Goal: Transaction & Acquisition: Download file/media

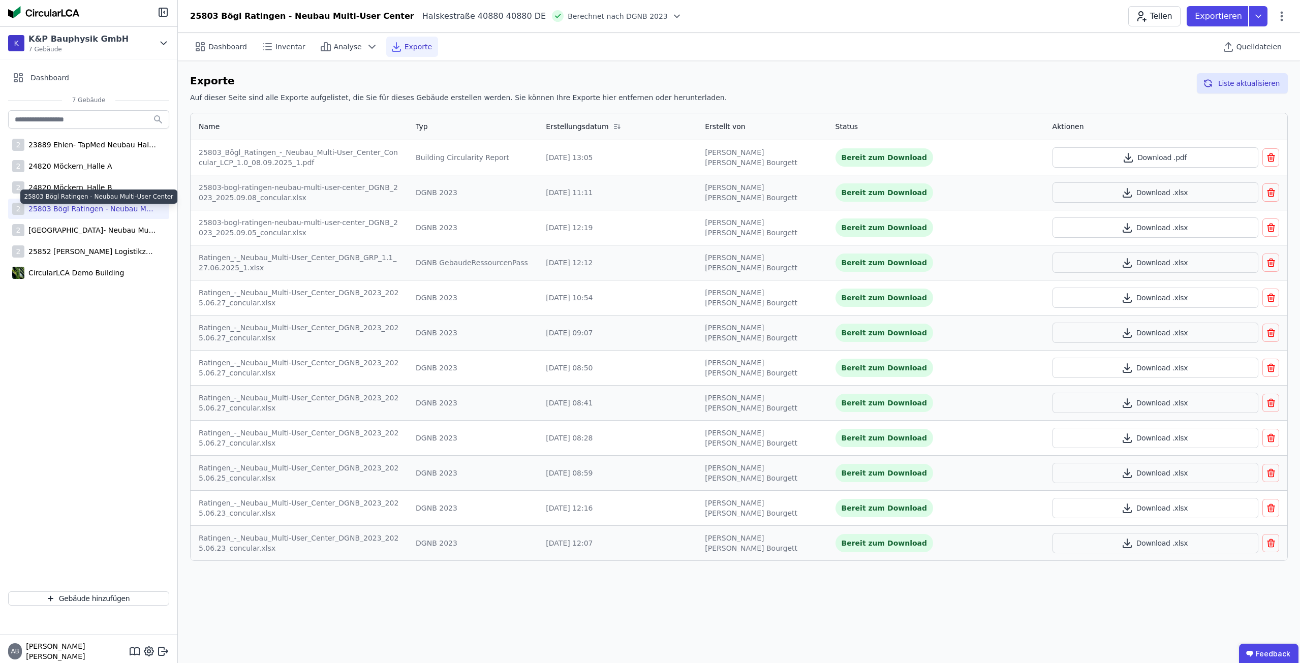
click at [75, 213] on div "25803 Bögl Ratingen - Neubau Multi-User Center" at bounding box center [90, 209] width 132 height 10
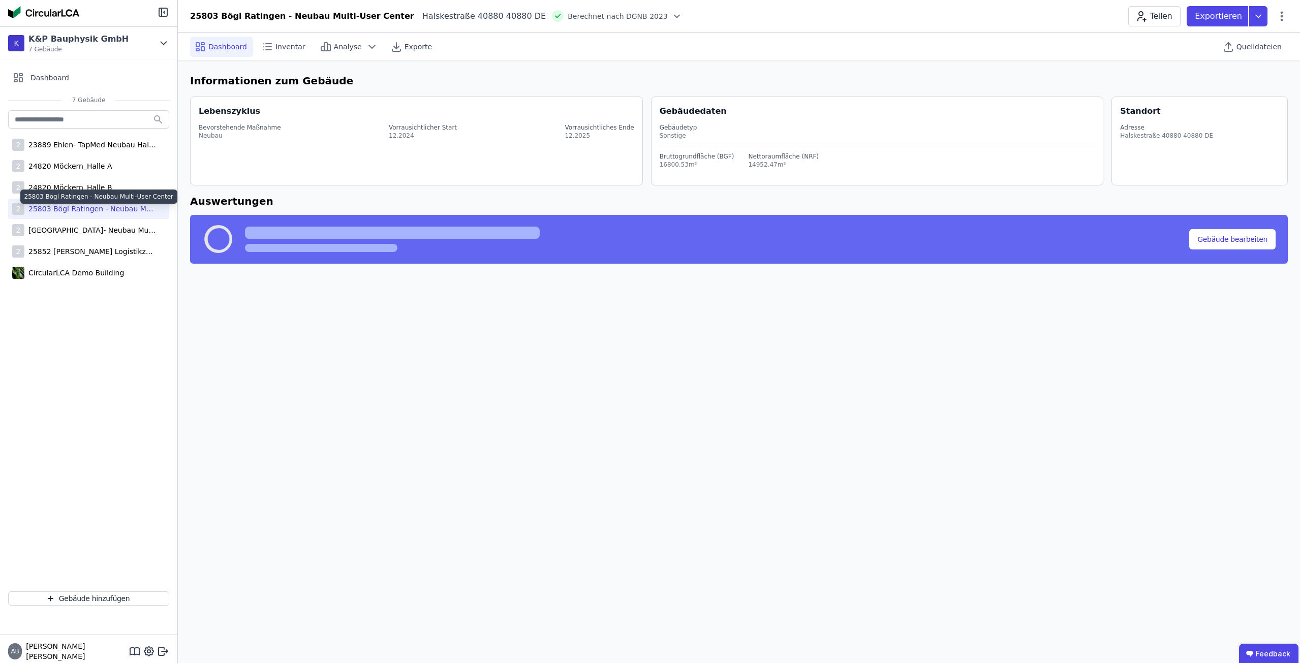
select select "*"
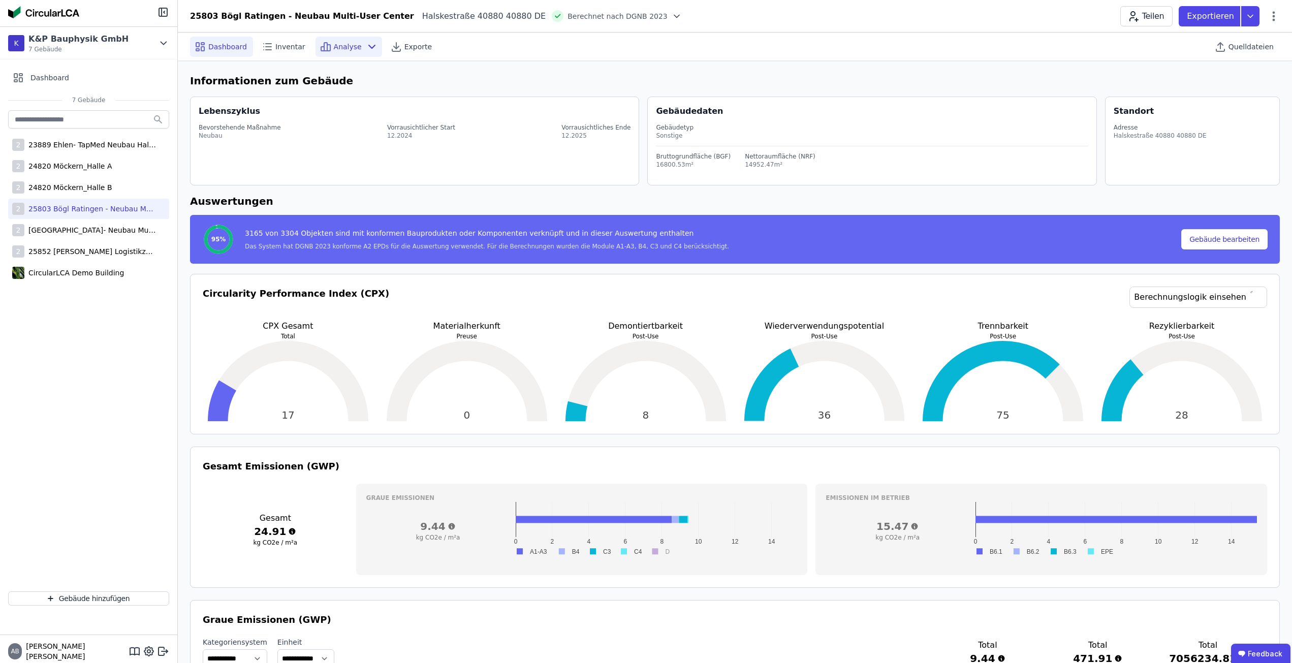
click at [354, 51] on div "Analyse" at bounding box center [349, 47] width 67 height 20
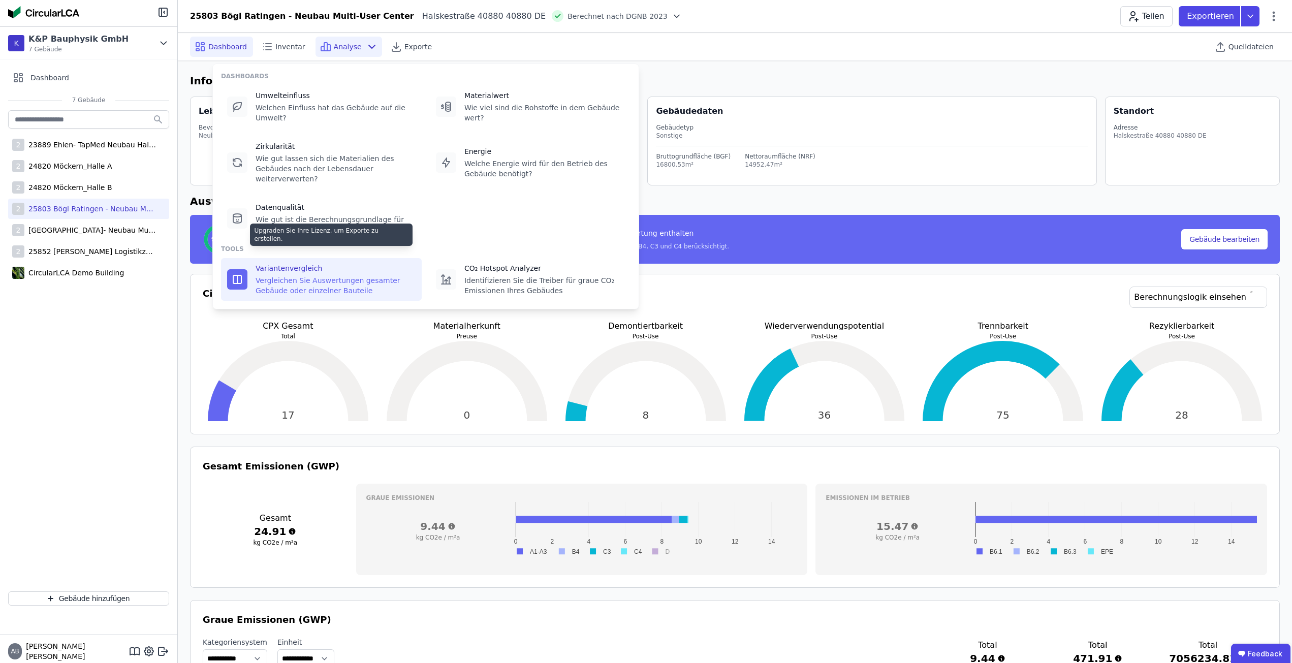
click at [323, 263] on div "Variantenvergleich" at bounding box center [336, 268] width 160 height 10
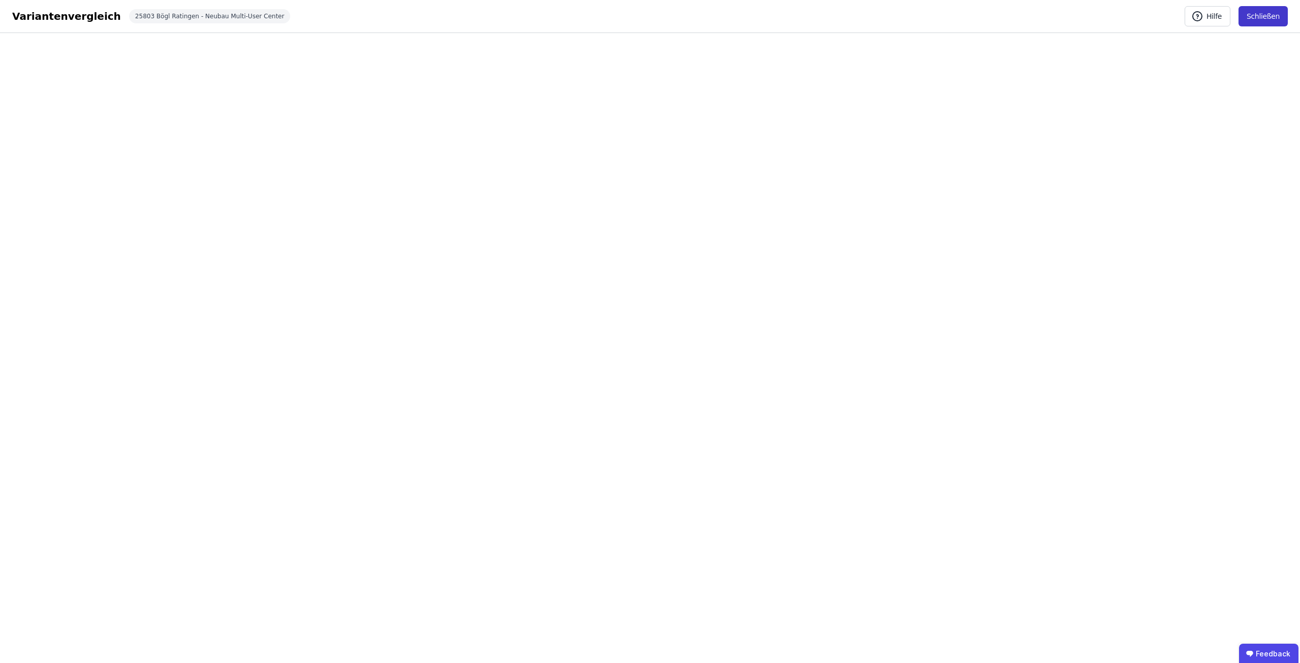
click at [1262, 18] on button "Schließen" at bounding box center [1262, 16] width 49 height 20
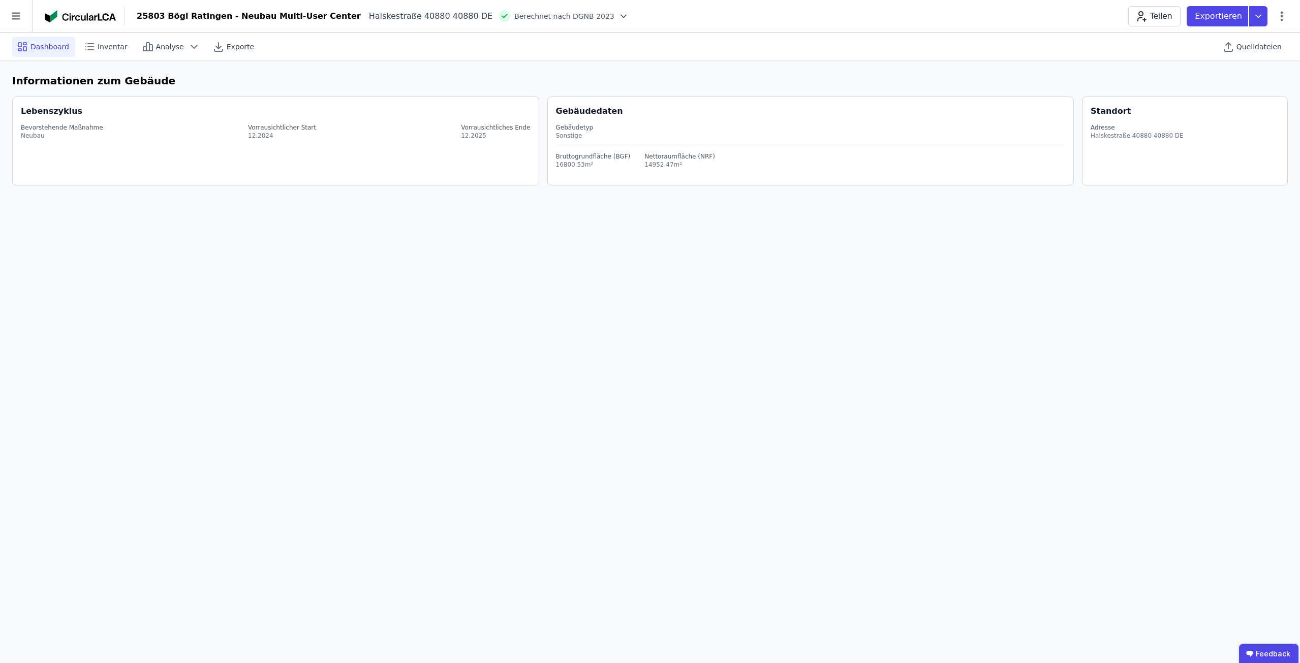
select select "*"
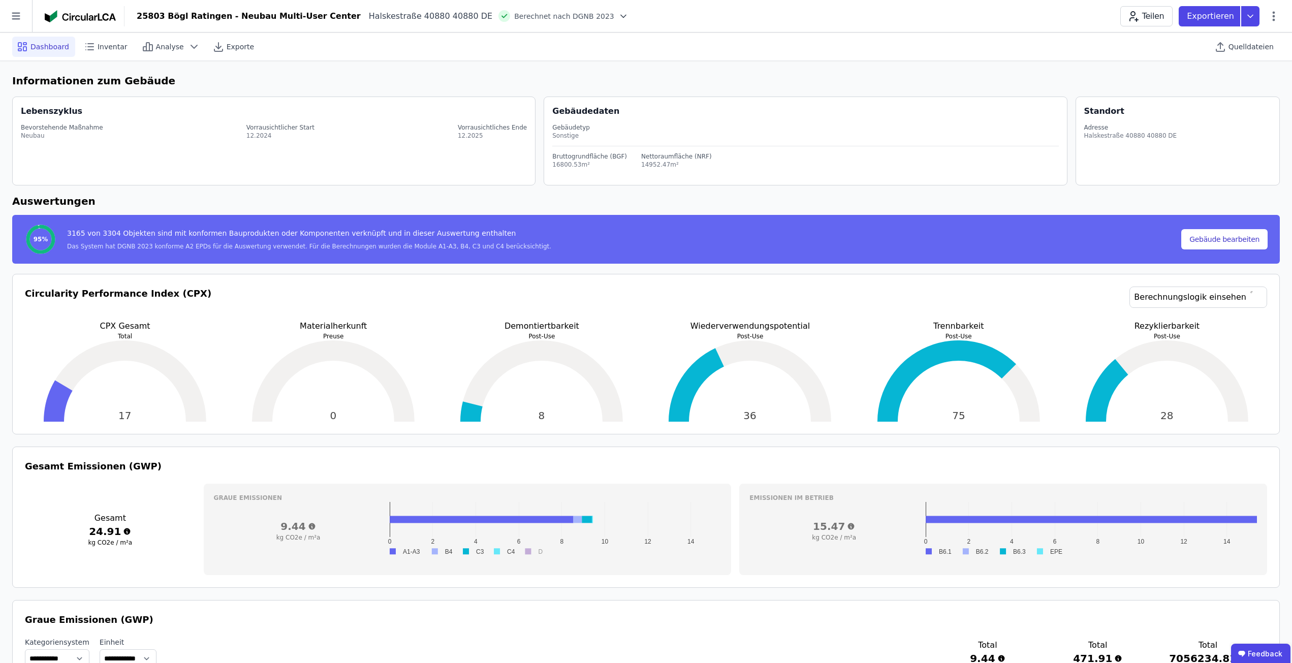
click at [351, 201] on h6 "Auswertungen" at bounding box center [646, 201] width 1268 height 15
click at [294, 323] on p "Materialherkunft" at bounding box center [333, 326] width 200 height 12
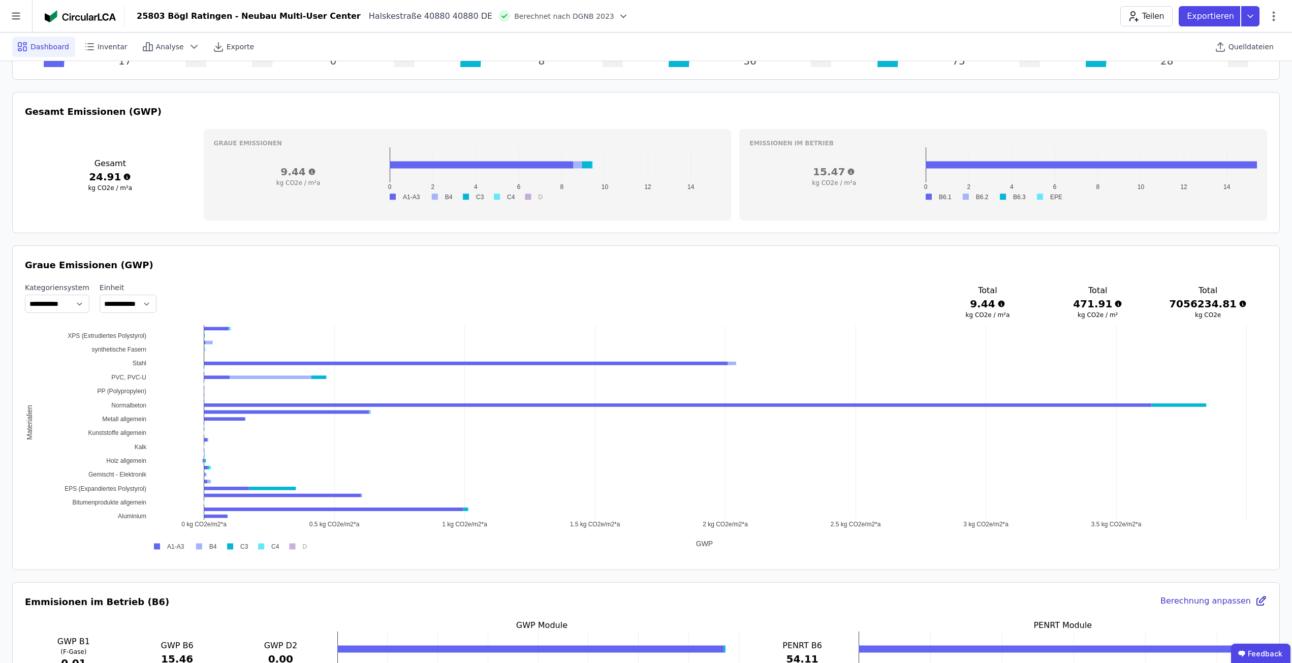
scroll to position [356, 0]
click at [480, 302] on div "**********" at bounding box center [646, 300] width 1242 height 39
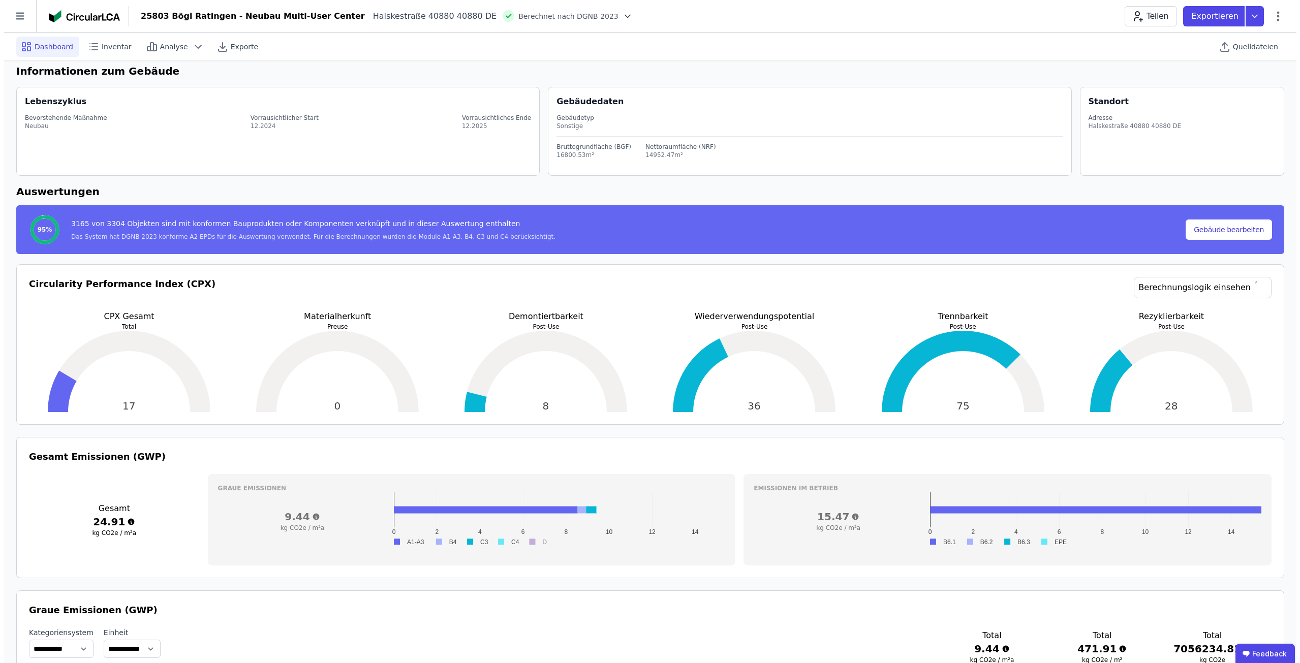
scroll to position [0, 0]
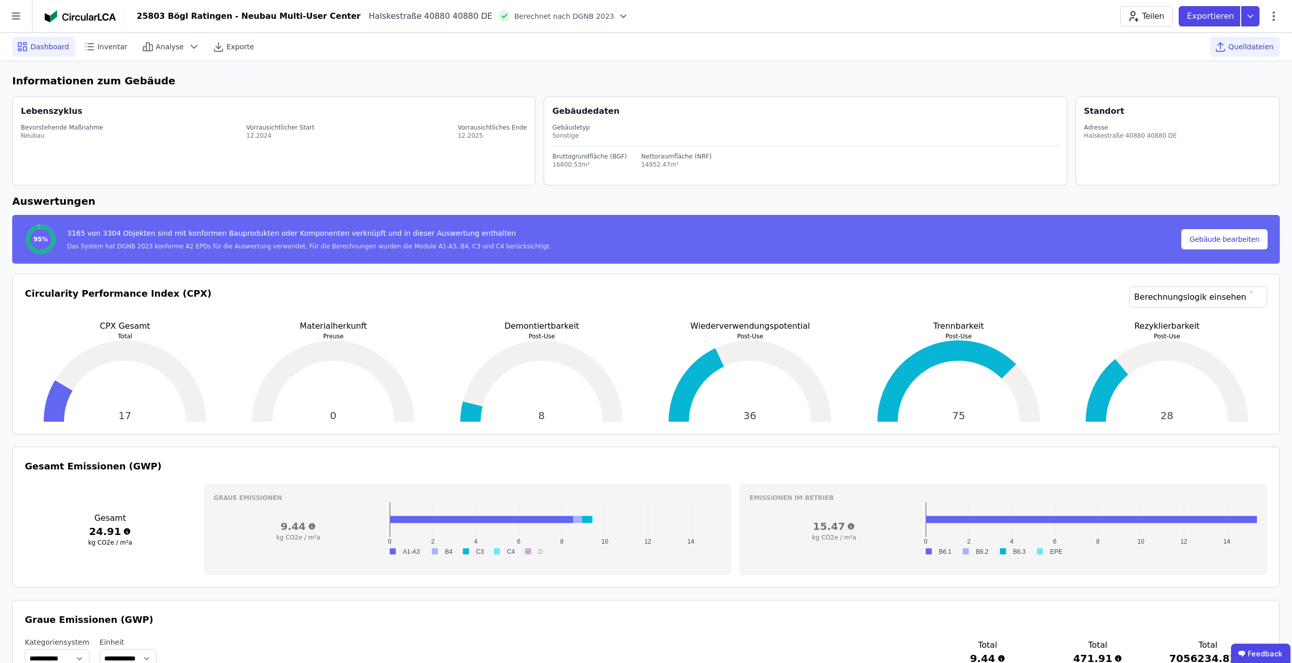
click at [1248, 53] on div "Quelldateien" at bounding box center [1245, 47] width 70 height 20
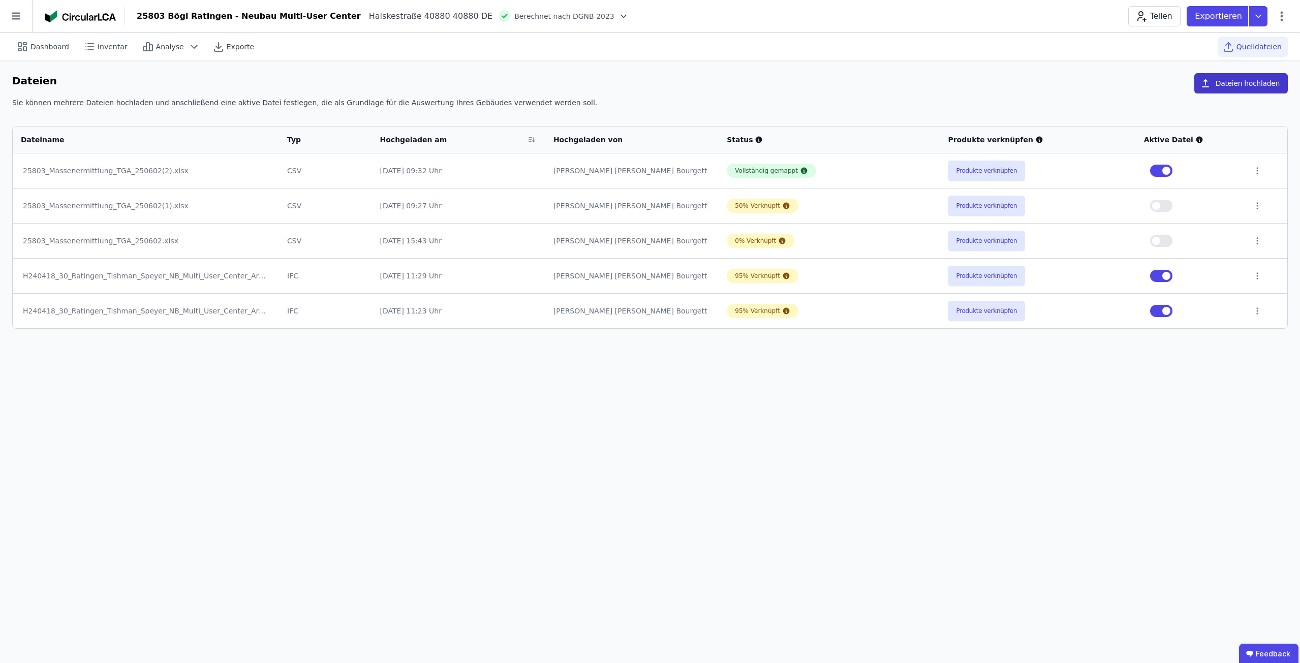
click at [1248, 85] on button "Dateien hochladen" at bounding box center [1240, 83] width 93 height 20
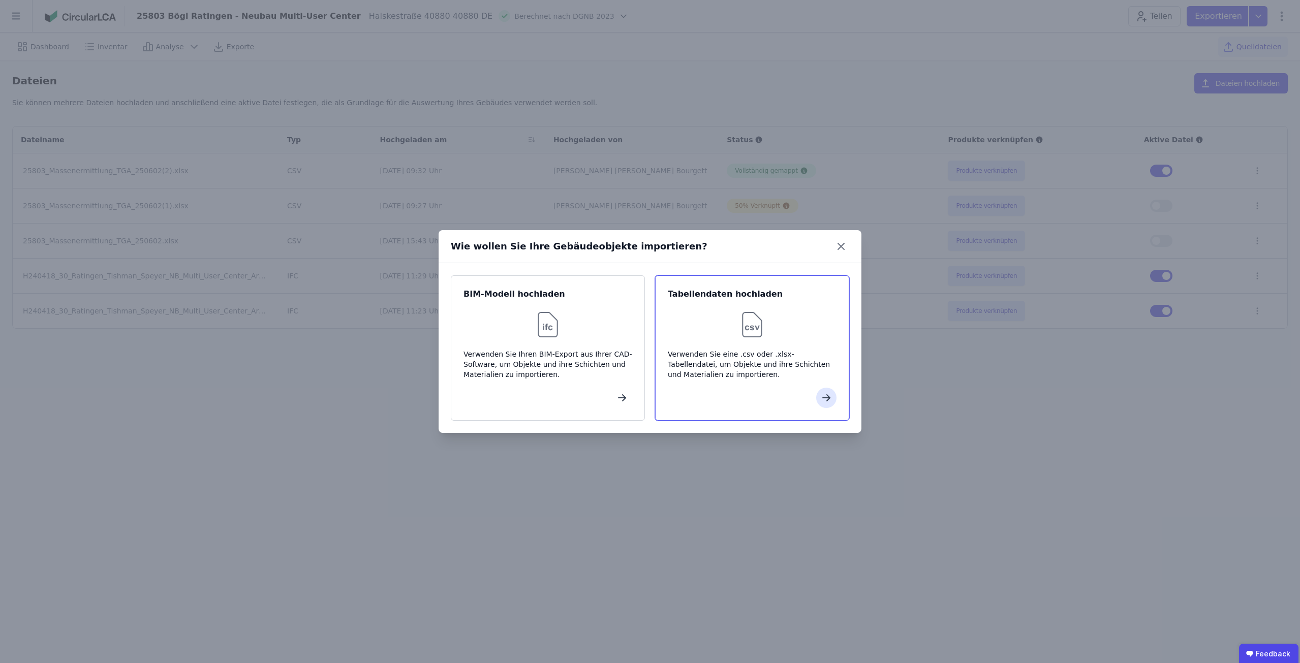
click at [763, 341] on div "Tabellendaten hochladen Verwenden Sie eine .csv oder .xlsx-Tabellendatei, um Ob…" at bounding box center [752, 347] width 194 height 145
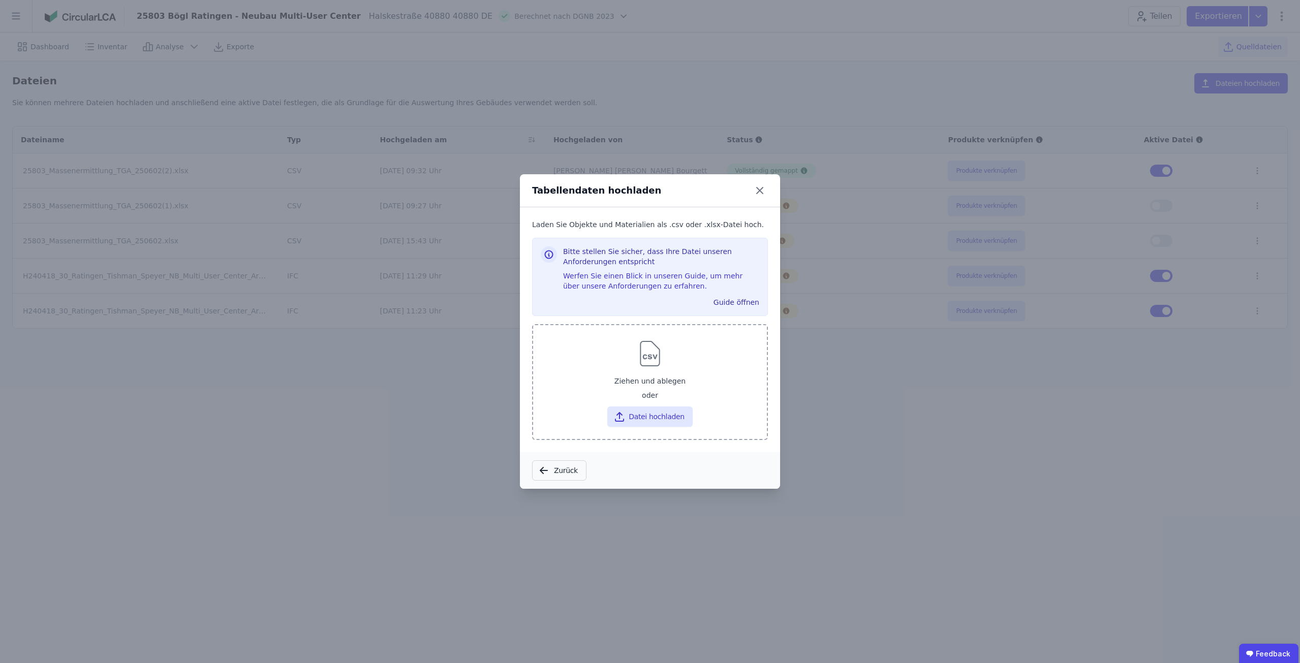
click at [630, 363] on div at bounding box center [649, 353] width 217 height 33
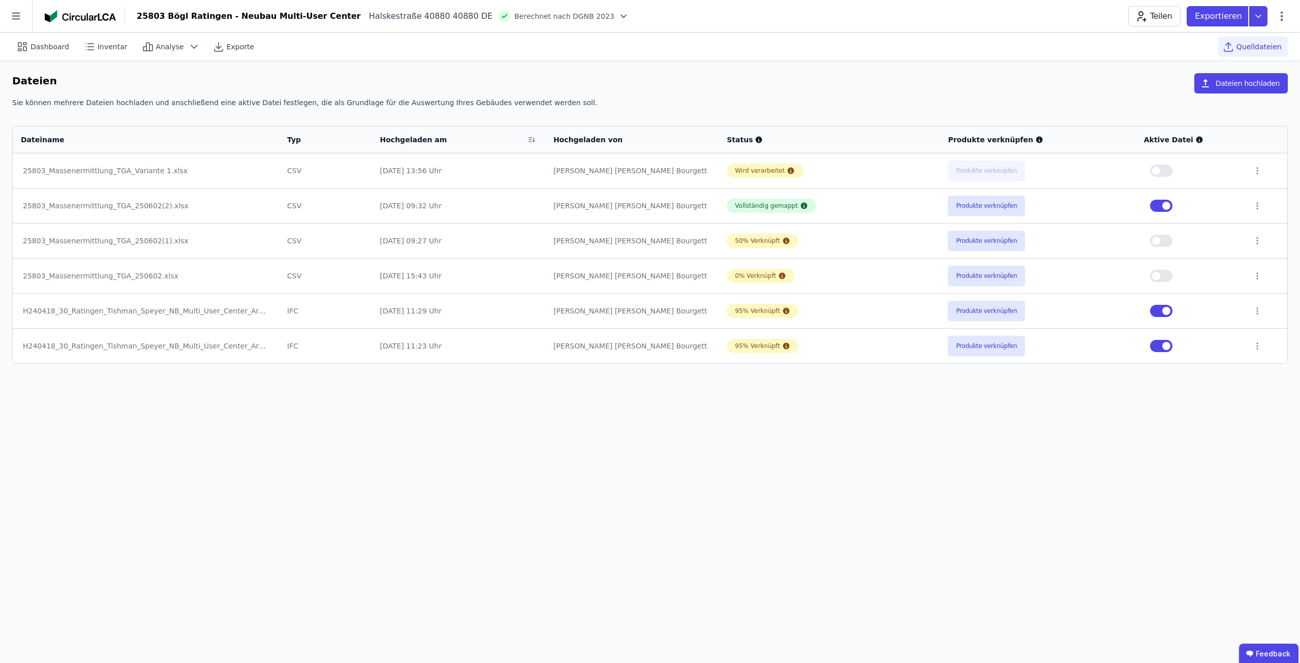
click at [1267, 41] on div "Quelldateien" at bounding box center [1253, 47] width 70 height 20
click at [1284, 19] on icon at bounding box center [1281, 16] width 12 height 12
click at [1262, 78] on span "Energie im Betrieb (B6)" at bounding box center [1238, 82] width 82 height 20
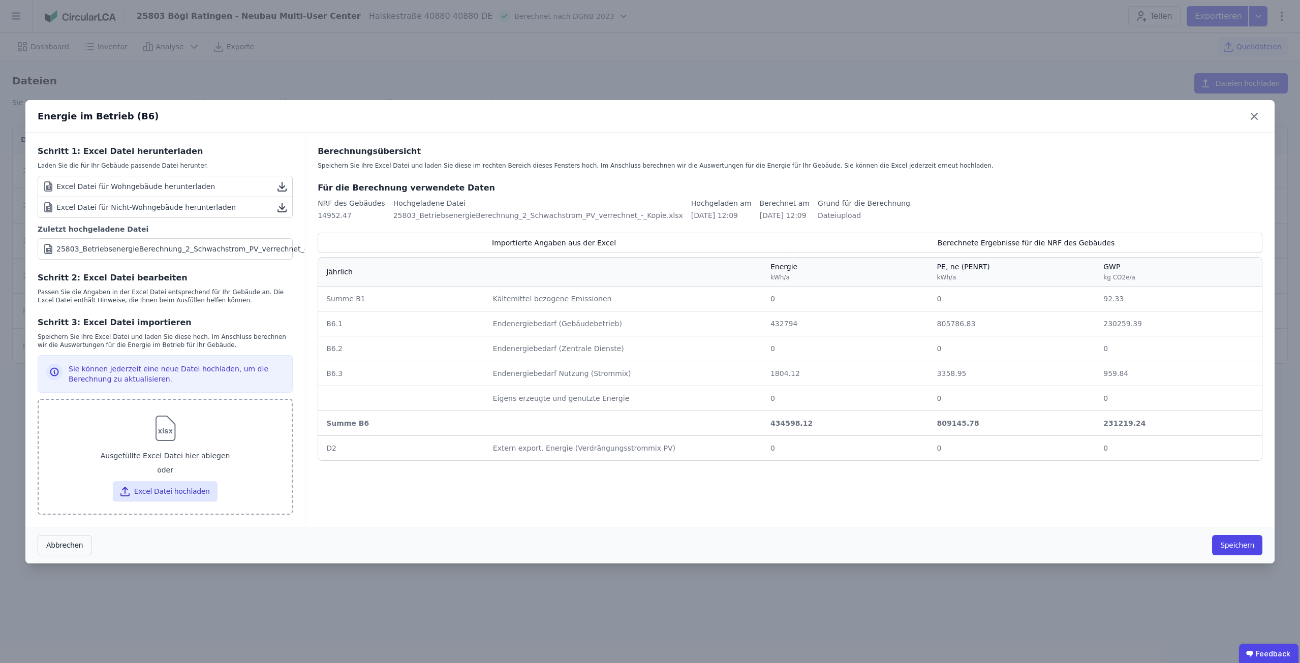
click at [152, 426] on img at bounding box center [165, 428] width 33 height 33
type input "**********"
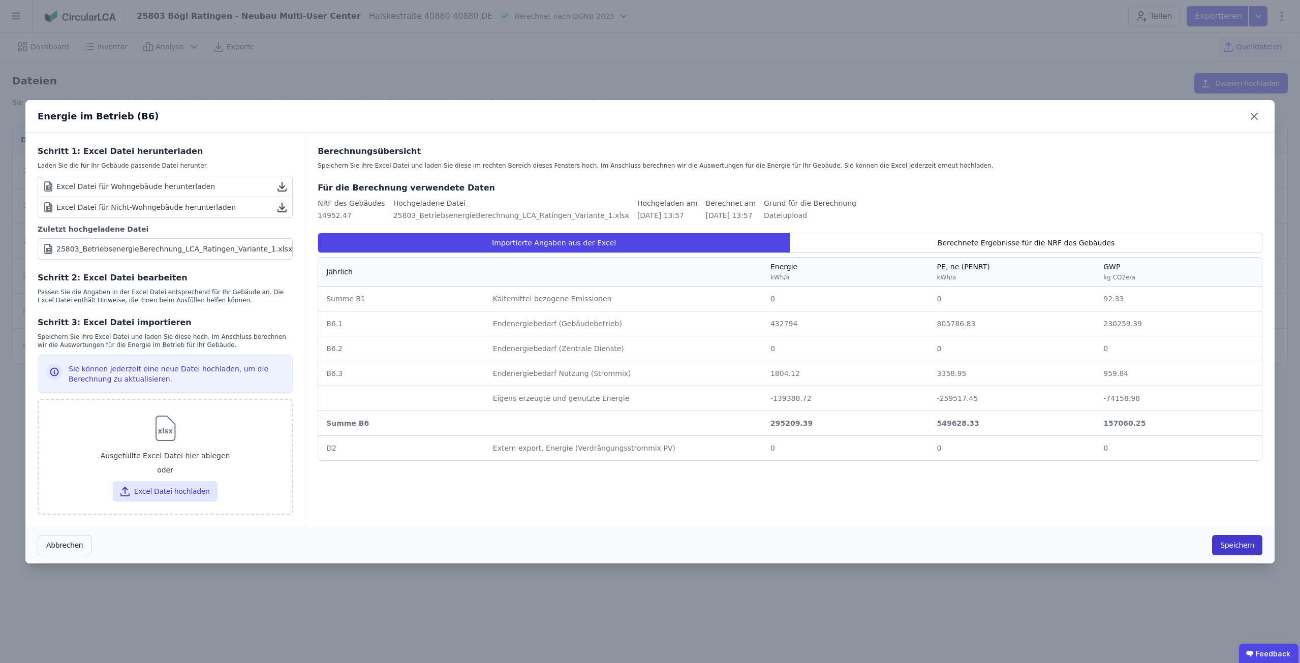
click at [1256, 537] on button "Speichern" at bounding box center [1237, 545] width 50 height 20
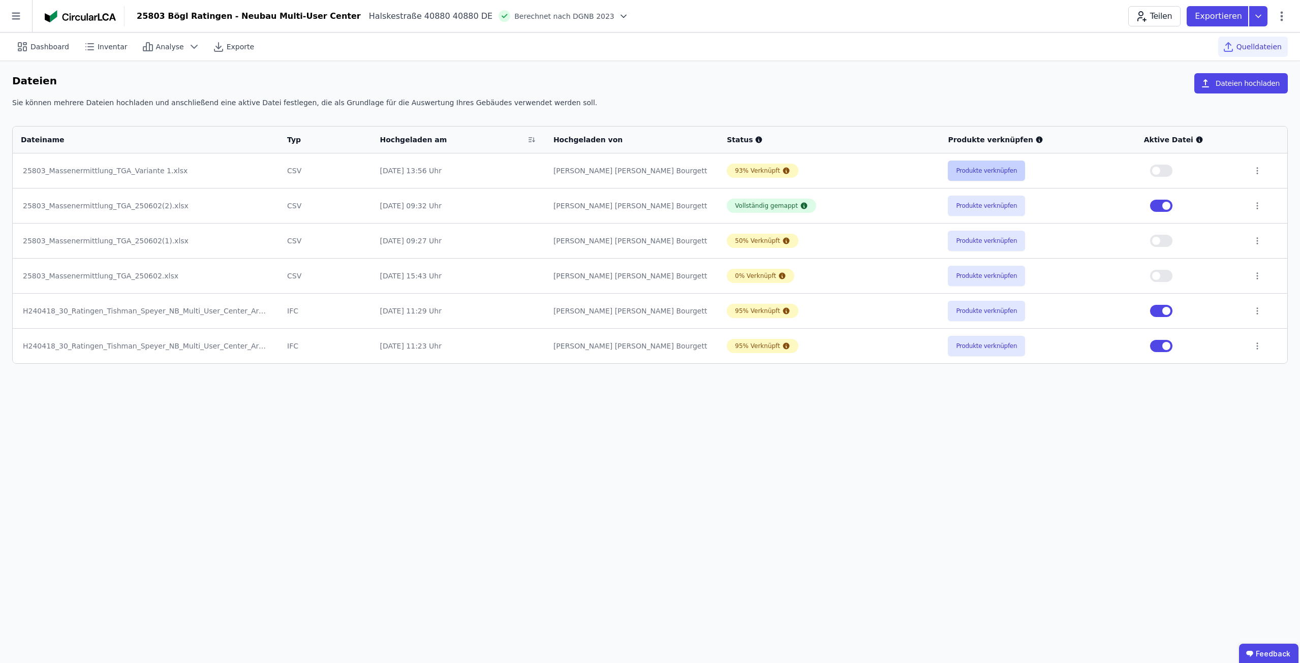
click at [983, 170] on button "Produkte verknüpfen" at bounding box center [986, 171] width 77 height 20
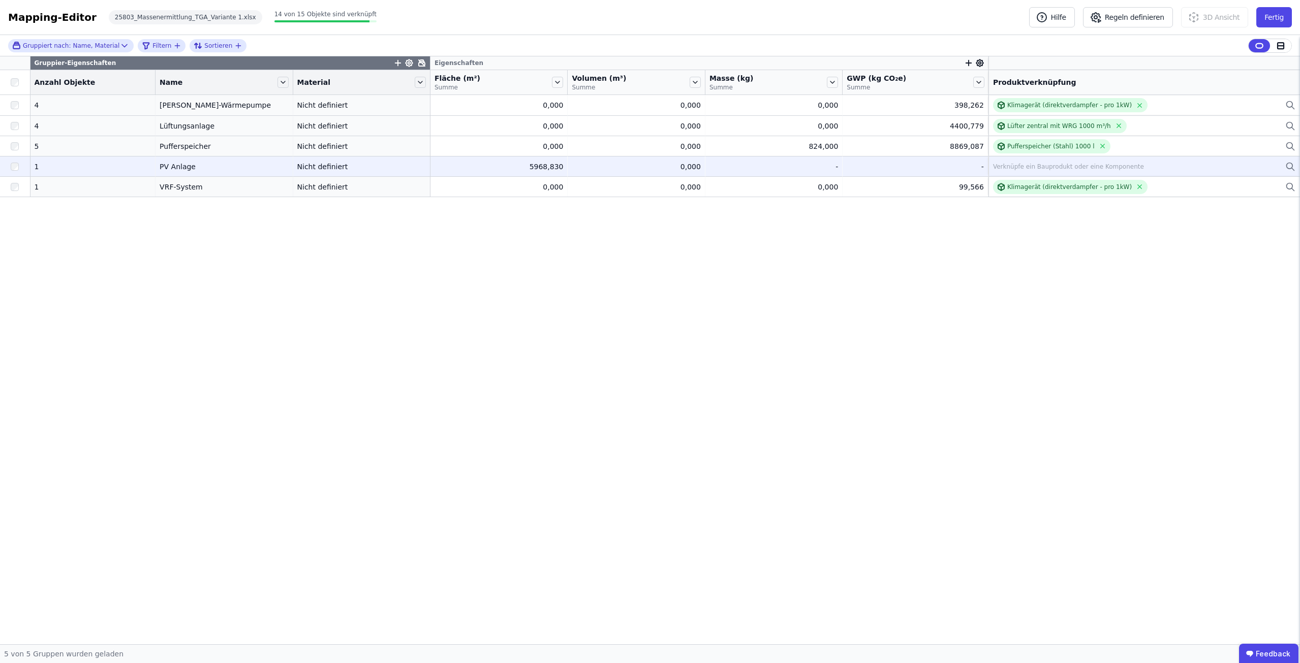
click at [1013, 164] on div "Verknüpfe ein Bauprodukt oder eine Komponente" at bounding box center [1068, 167] width 151 height 8
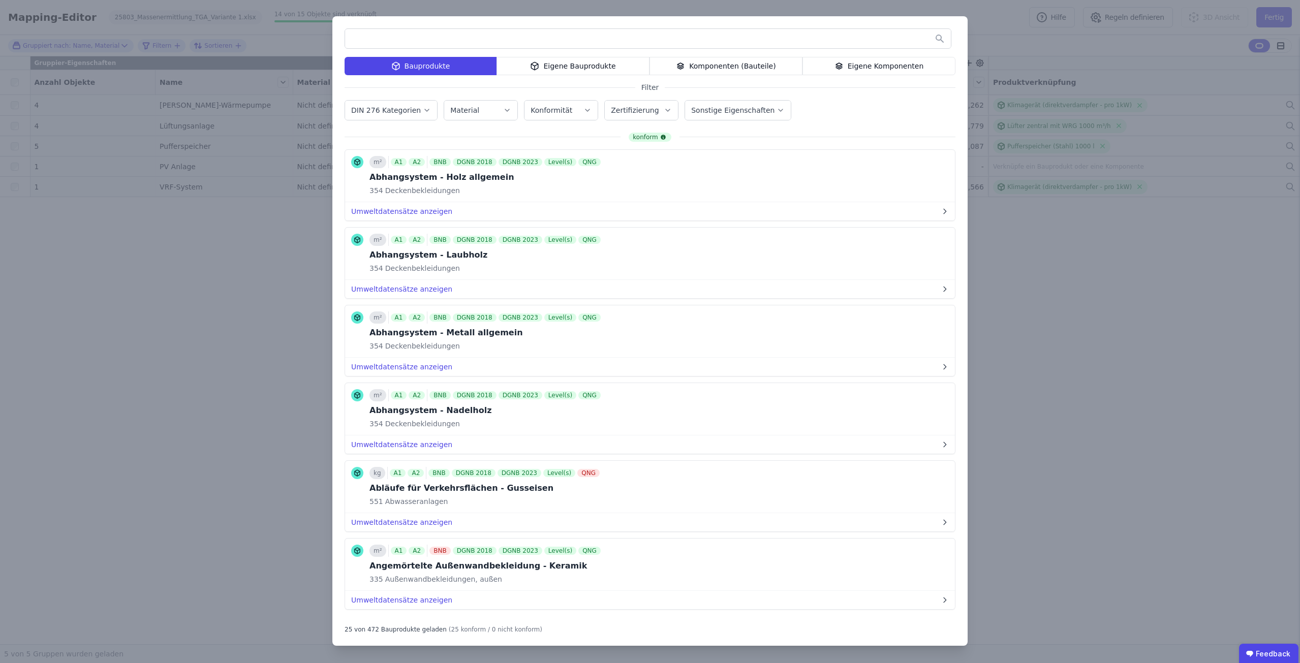
click at [605, 42] on input "text" at bounding box center [648, 38] width 606 height 18
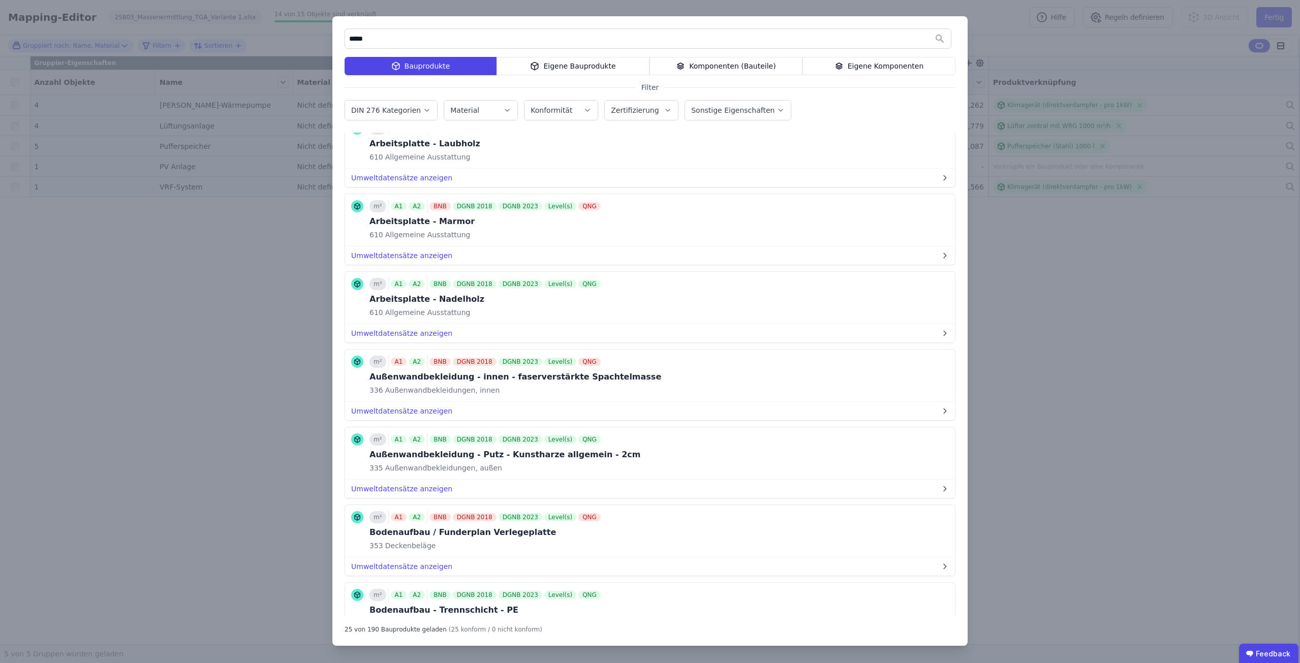
scroll to position [661, 0]
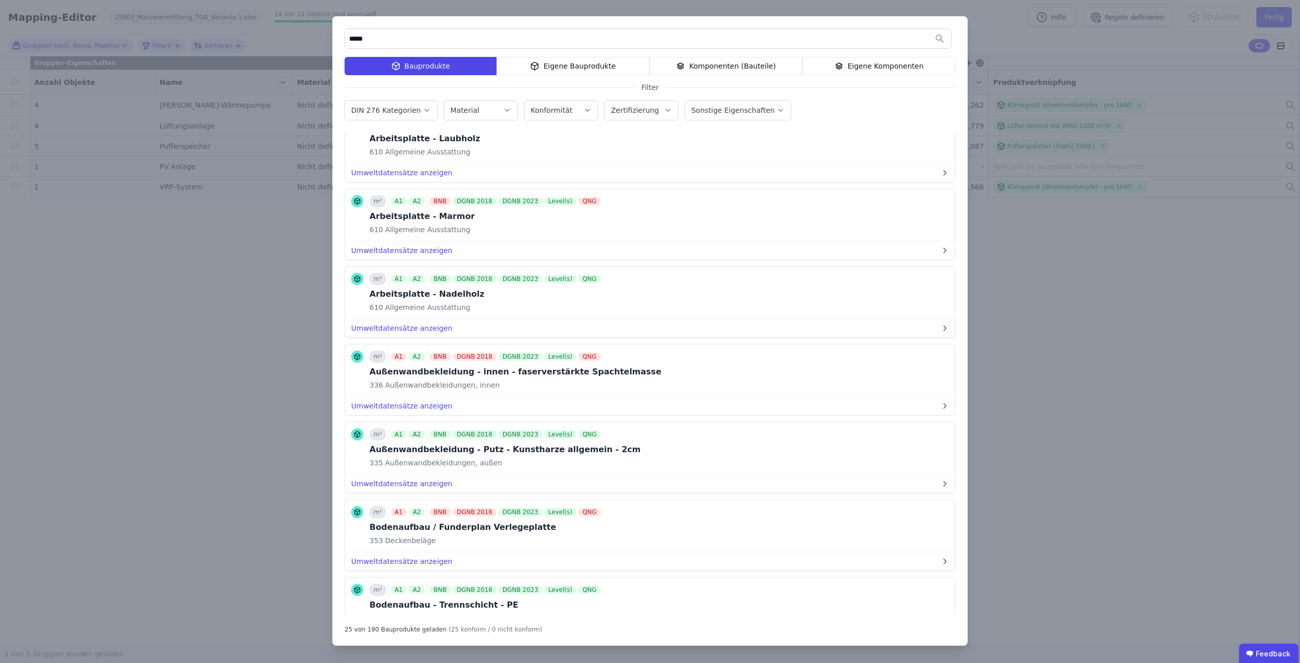
click at [431, 39] on input "*****" at bounding box center [648, 38] width 606 height 18
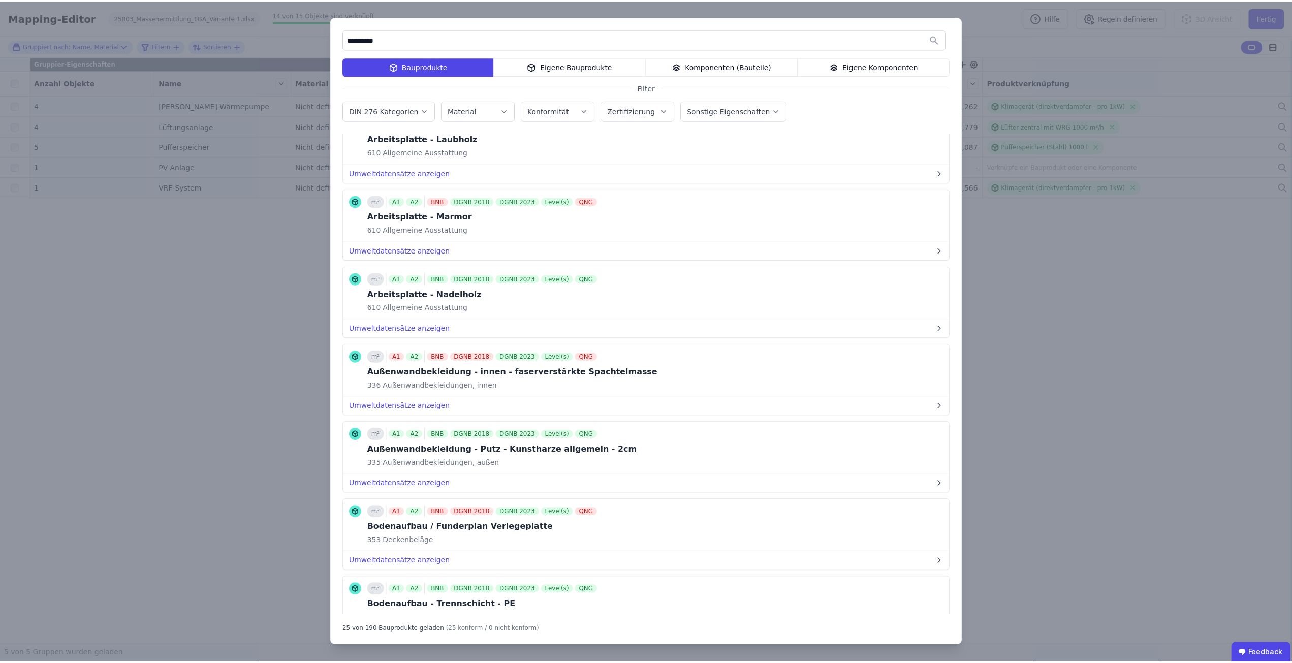
scroll to position [0, 0]
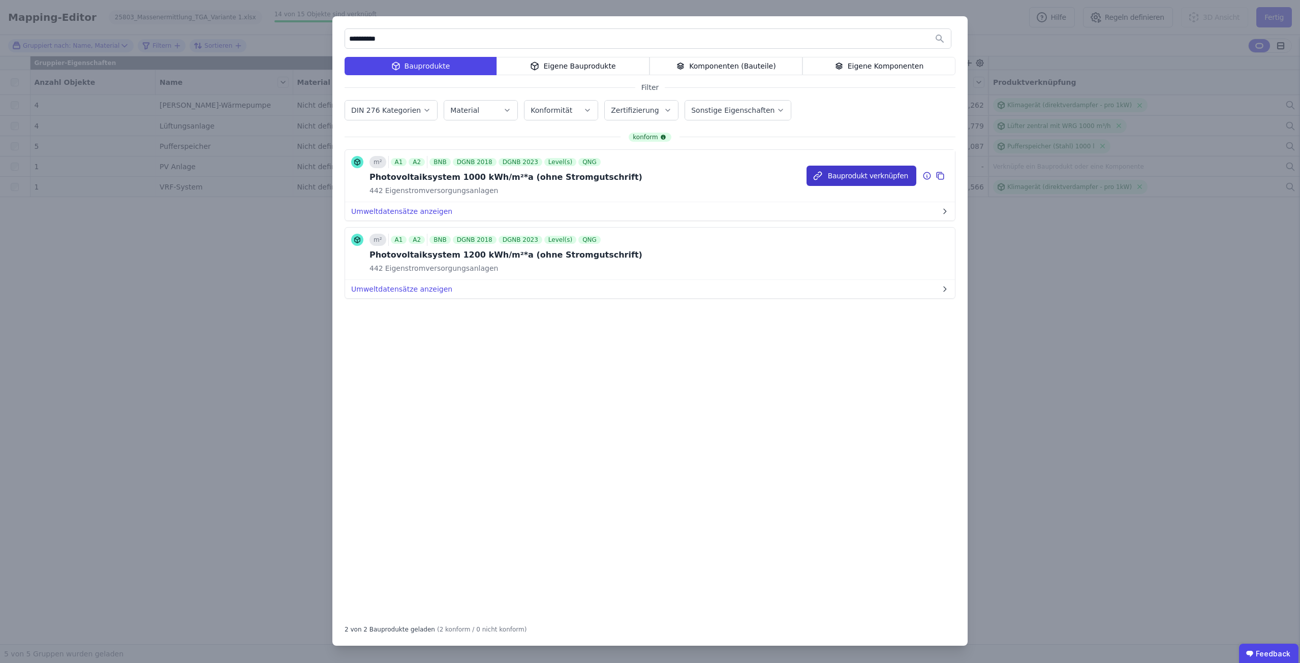
type input "**********"
click at [869, 178] on button "Bauprodukt verknüpfen" at bounding box center [861, 176] width 110 height 20
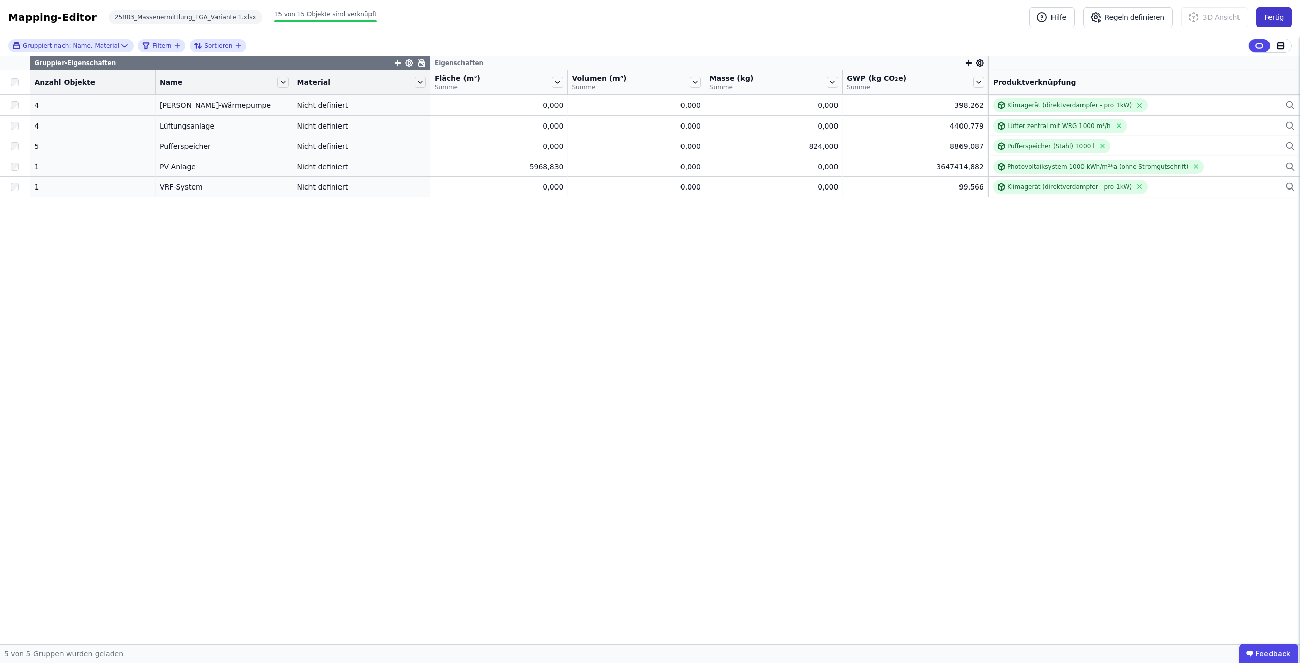
click at [1267, 13] on button "Fertig" at bounding box center [1274, 17] width 36 height 20
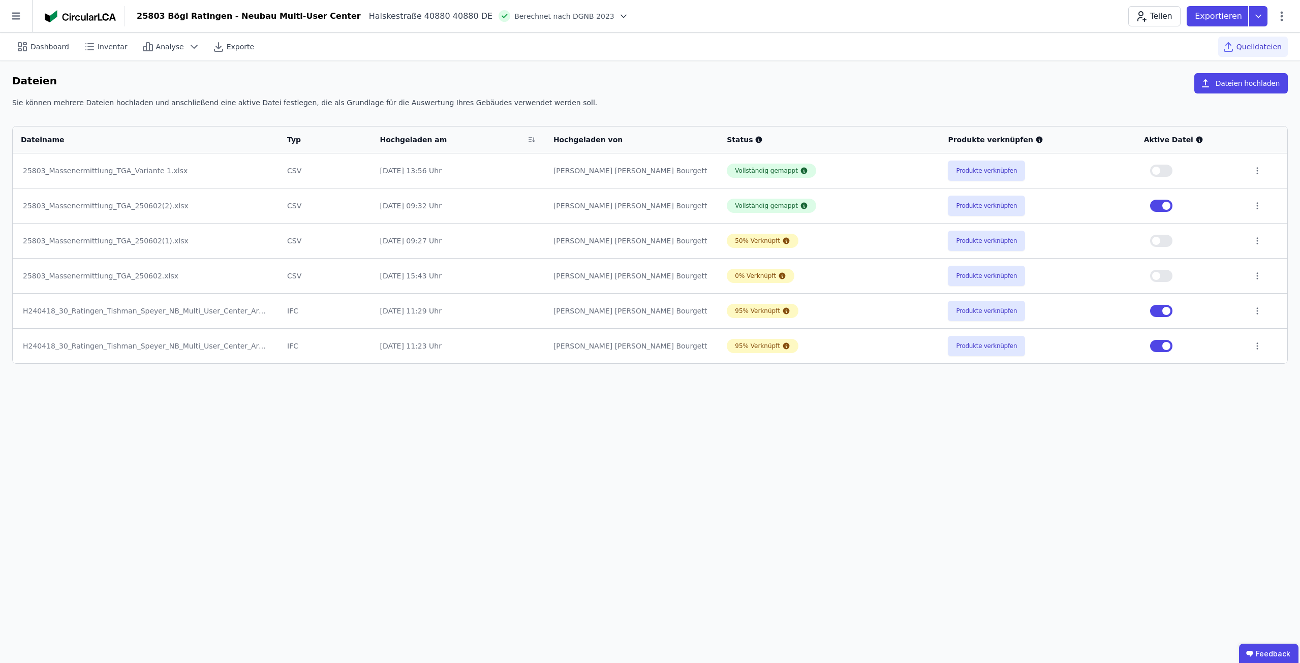
click at [1160, 173] on span "button" at bounding box center [1156, 171] width 8 height 8
click at [1158, 204] on button "button" at bounding box center [1161, 206] width 22 height 12
click at [46, 47] on span "Dashboard" at bounding box center [49, 47] width 39 height 10
select select "*"
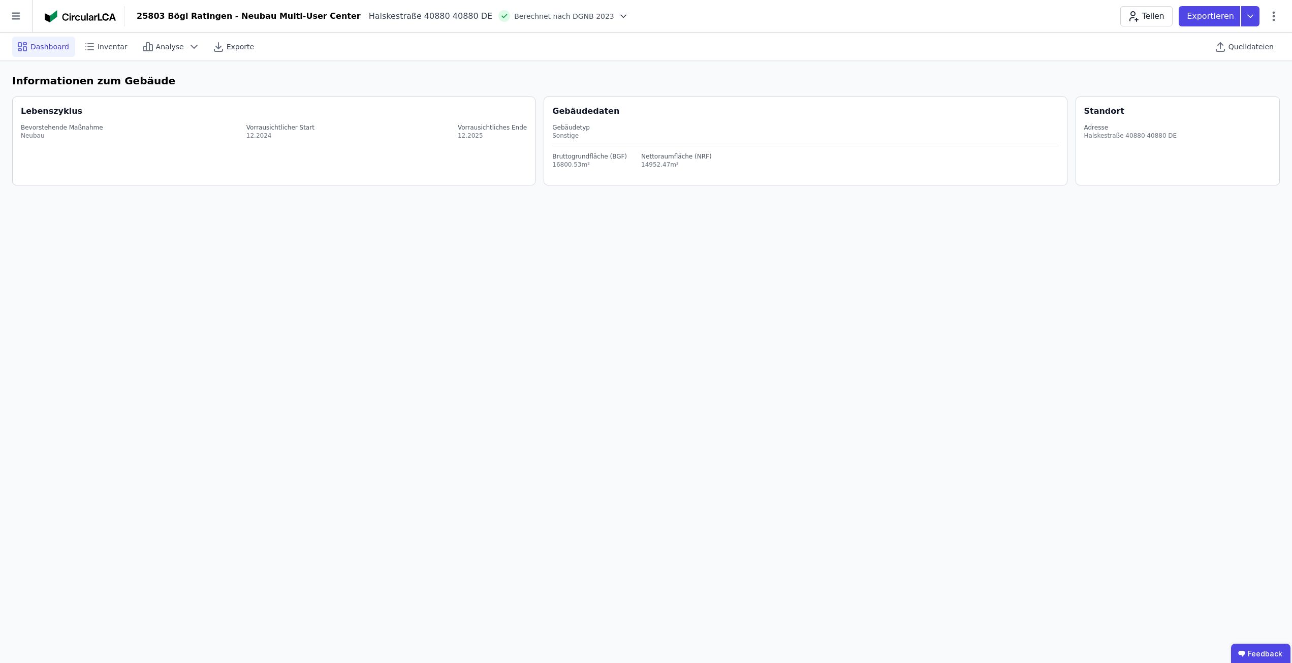
select select "*"
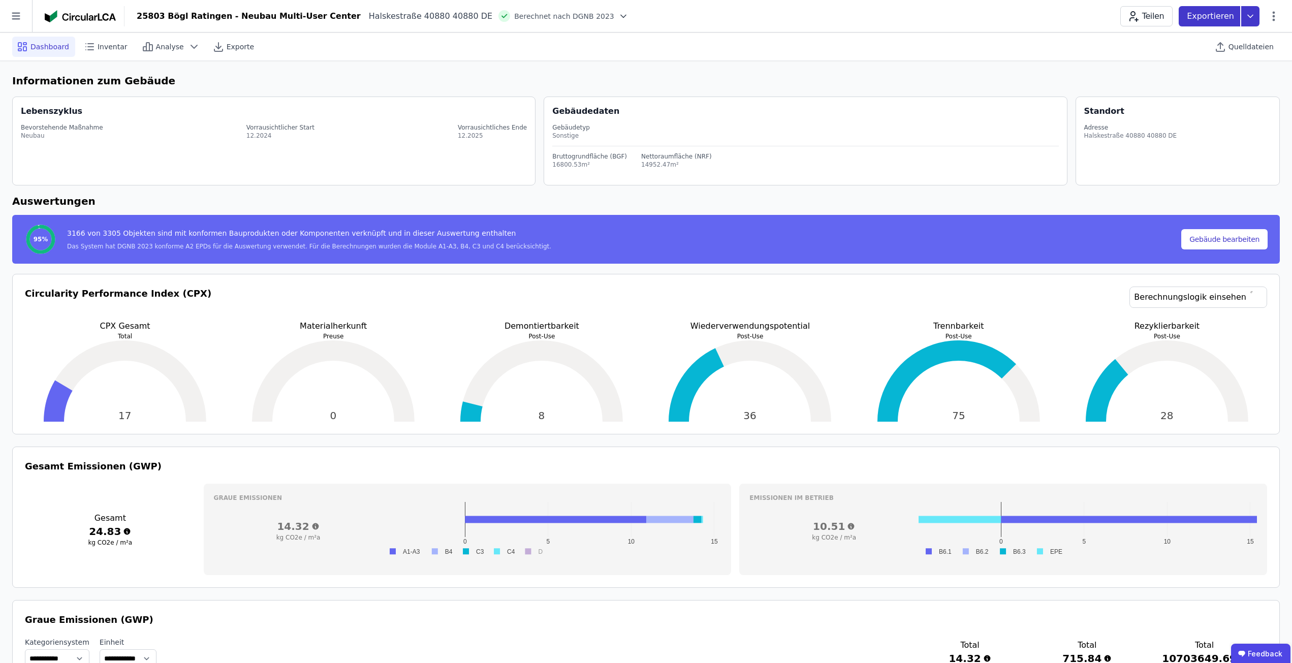
click at [1254, 12] on icon at bounding box center [1250, 16] width 18 height 20
drag, startPoint x: 117, startPoint y: 531, endPoint x: 89, endPoint y: 531, distance: 27.9
click at [89, 531] on h3 "24.83" at bounding box center [110, 531] width 171 height 14
click at [132, 529] on h3 "24.83" at bounding box center [110, 531] width 171 height 14
click at [1258, 49] on span "Quelldateien" at bounding box center [1251, 47] width 45 height 10
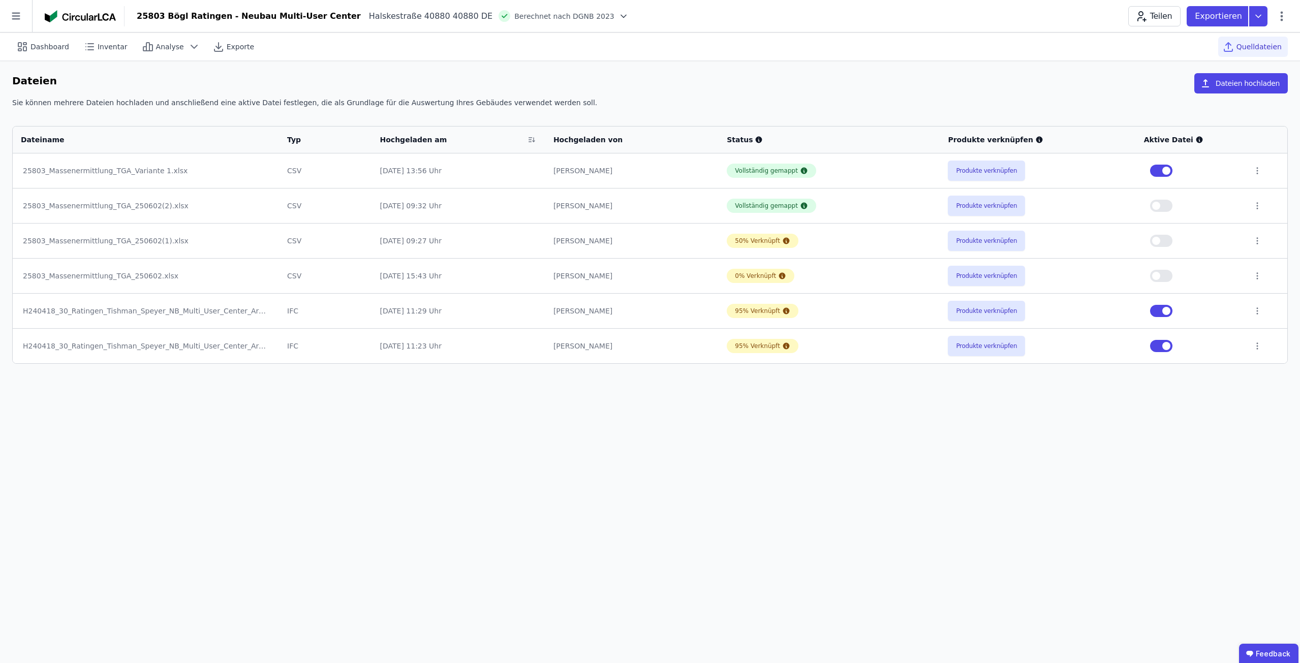
click at [1278, 24] on div "Teilen Exportieren" at bounding box center [1208, 16] width 160 height 20
click at [1281, 20] on icon at bounding box center [1281, 16] width 3 height 10
click at [1259, 75] on span "Energie im Betrieb (B6)" at bounding box center [1238, 82] width 82 height 20
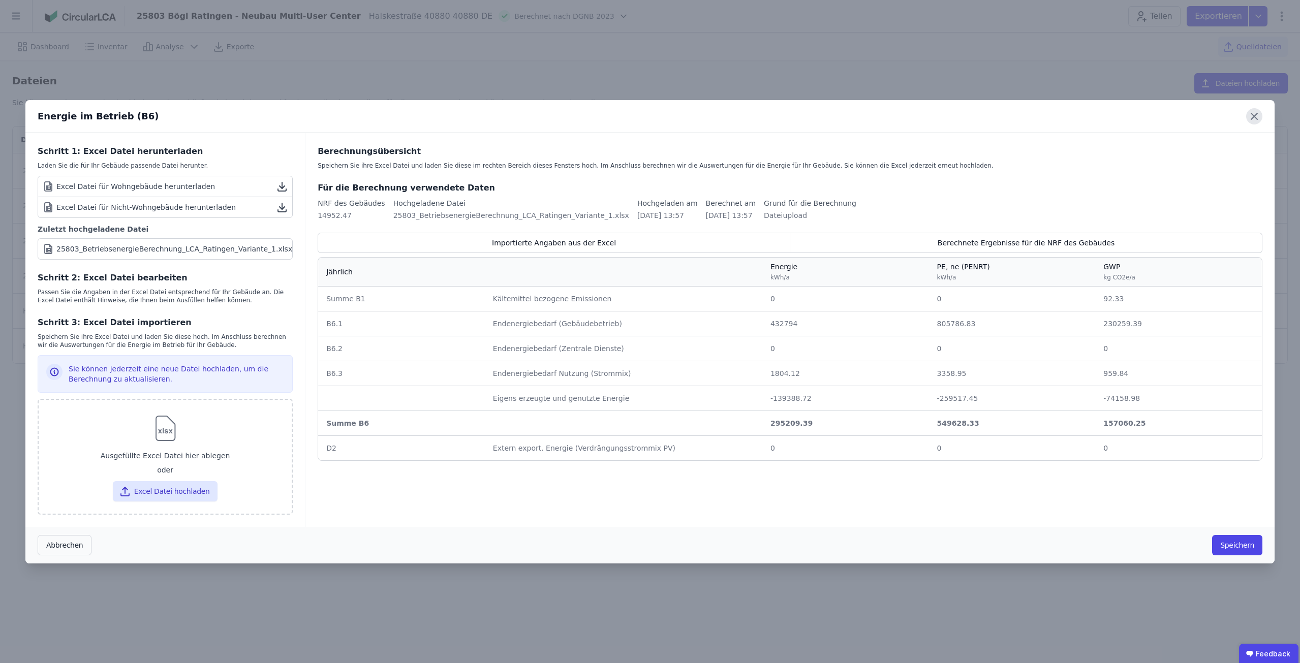
click at [1256, 114] on icon at bounding box center [1254, 116] width 6 height 6
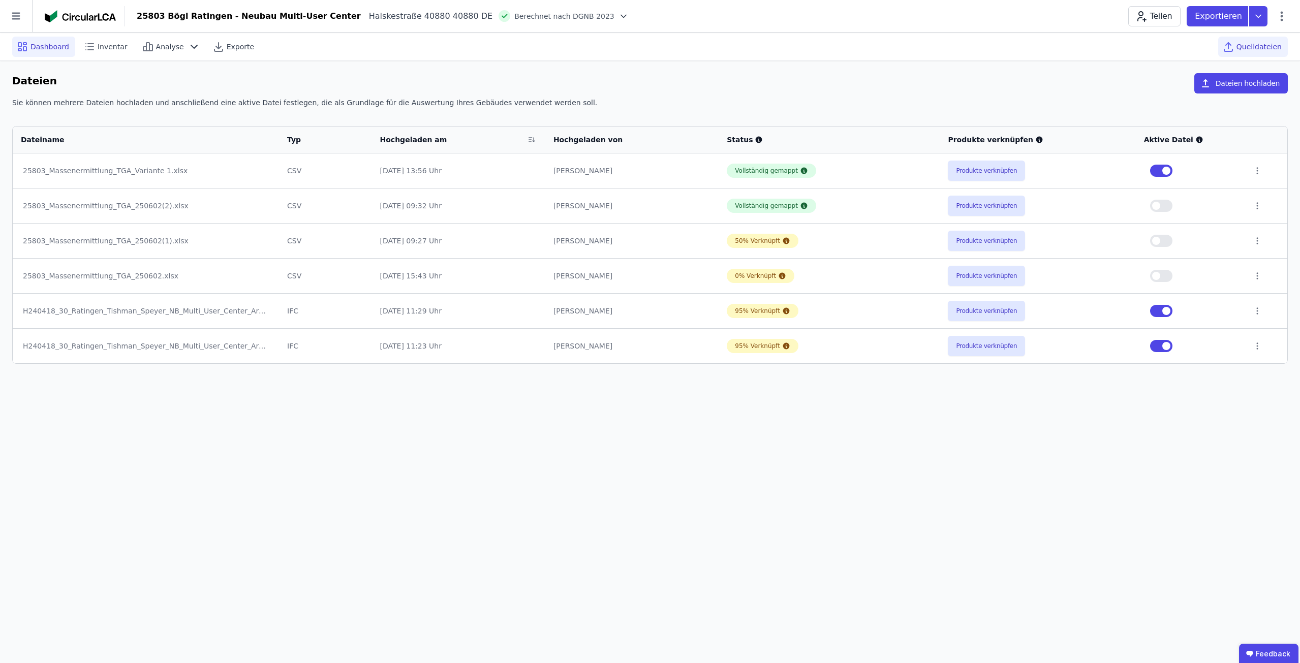
click at [45, 50] on span "Dashboard" at bounding box center [49, 47] width 39 height 10
select select "*"
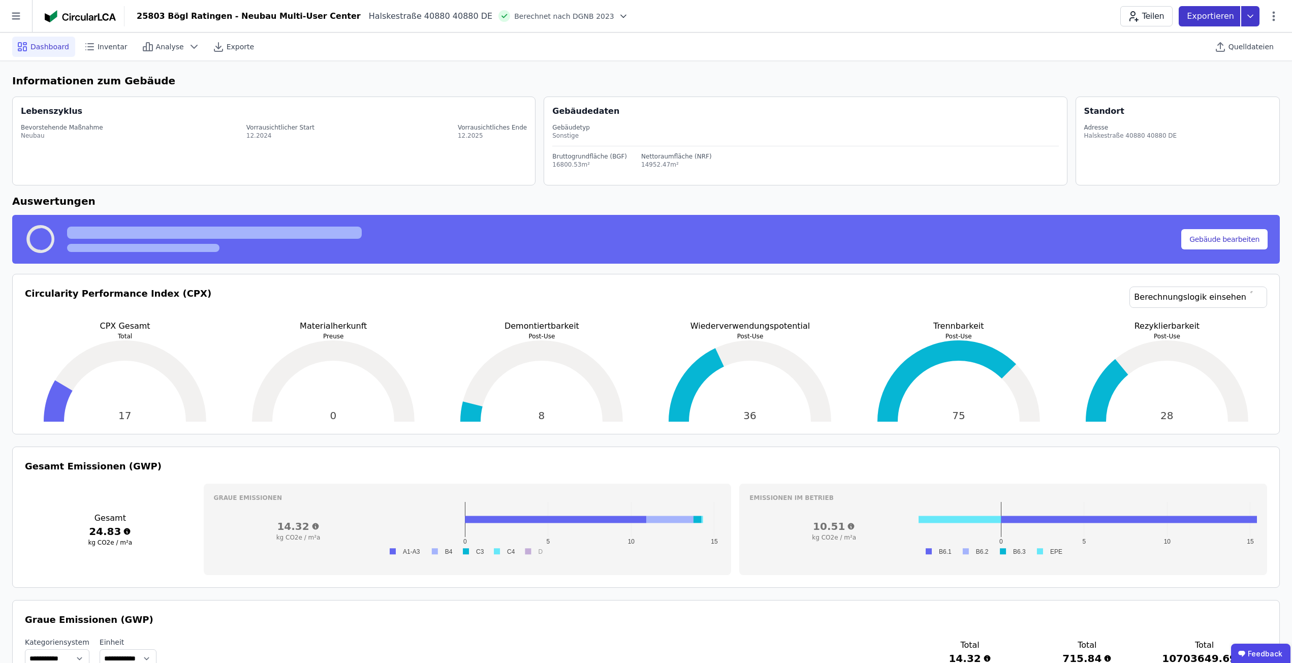
click at [1247, 17] on icon at bounding box center [1250, 16] width 18 height 20
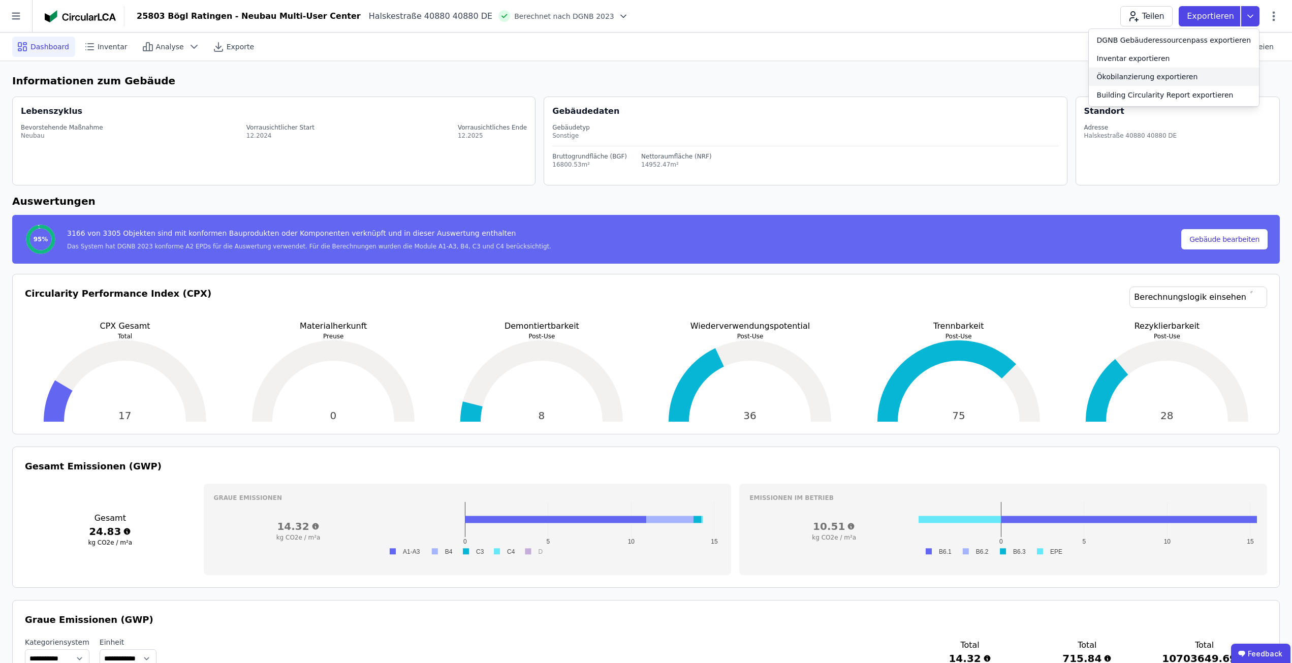
click at [1196, 71] on div "Ökobilanzierung exportieren" at bounding box center [1174, 77] width 170 height 18
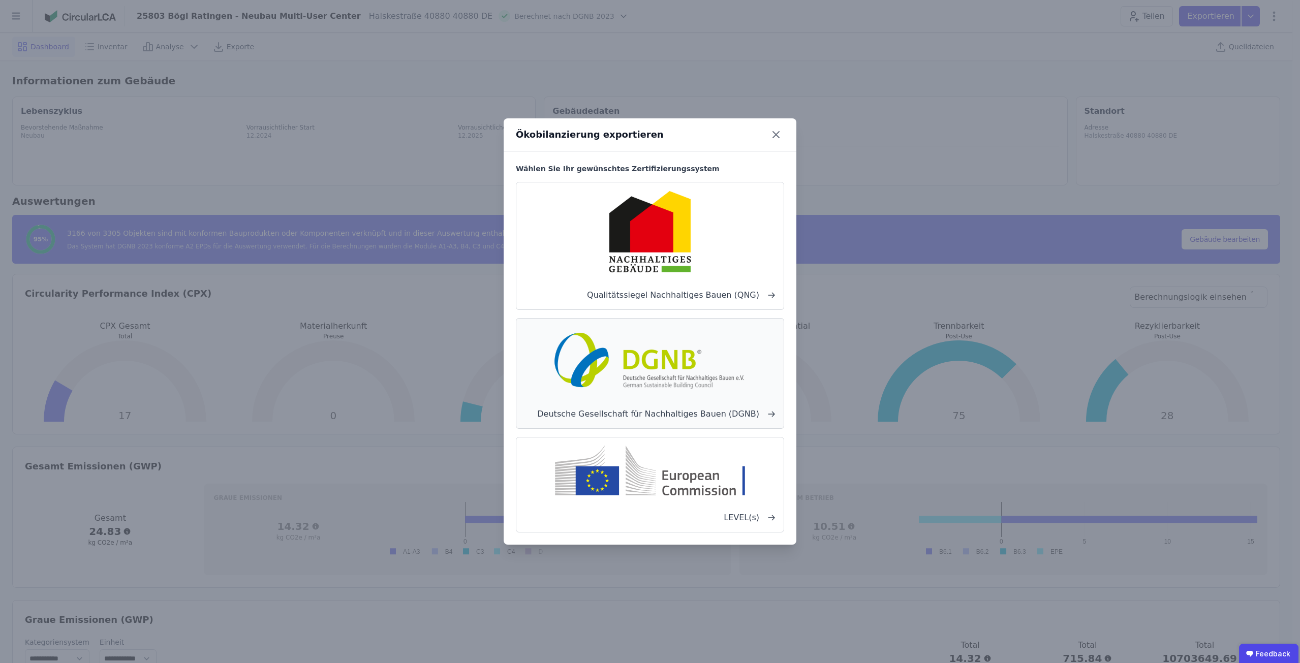
click at [682, 323] on div "Deutsche Gesellschaft für Nachhaltiges Bauen (DGNB)" at bounding box center [650, 373] width 268 height 111
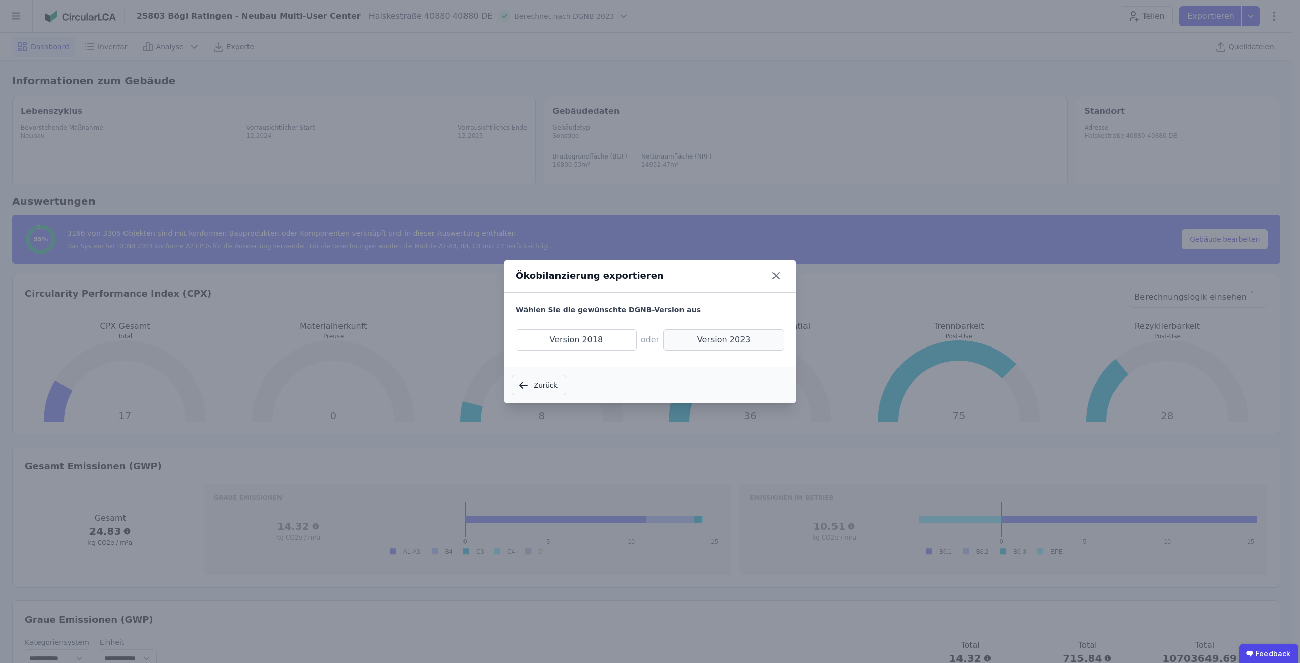
click at [691, 338] on span "Version 2023" at bounding box center [723, 339] width 121 height 21
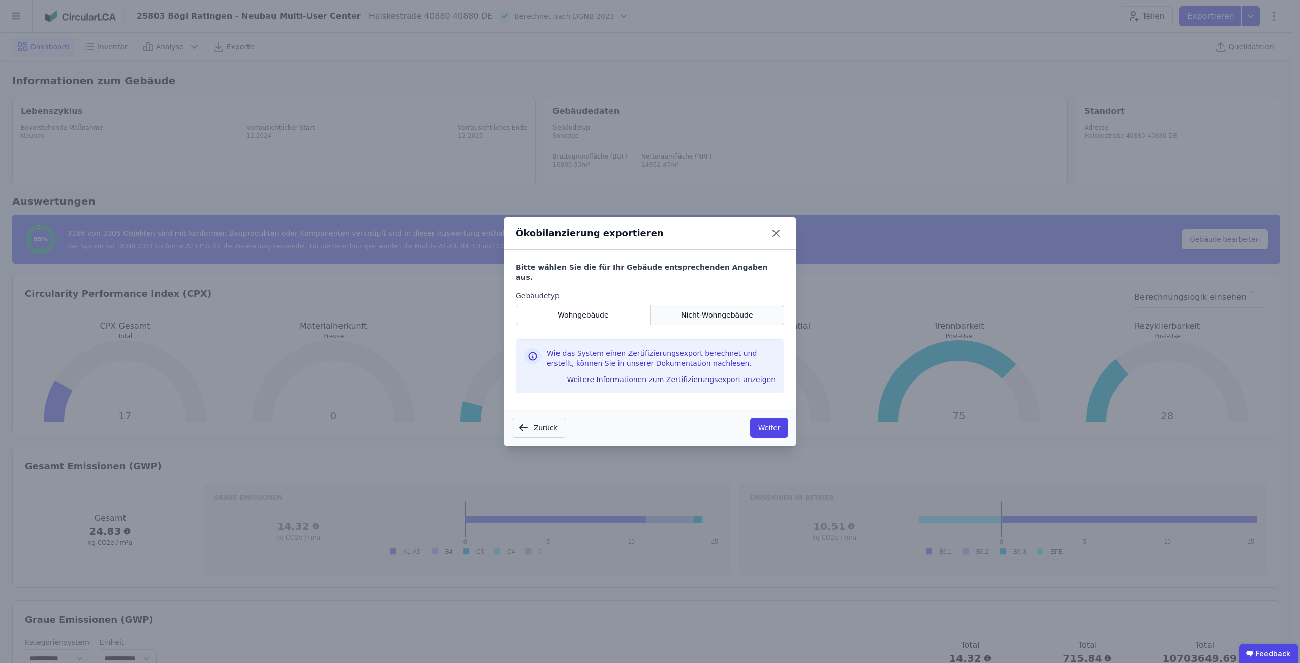
click at [703, 314] on span "Nicht-Wohngebäude" at bounding box center [717, 315] width 72 height 10
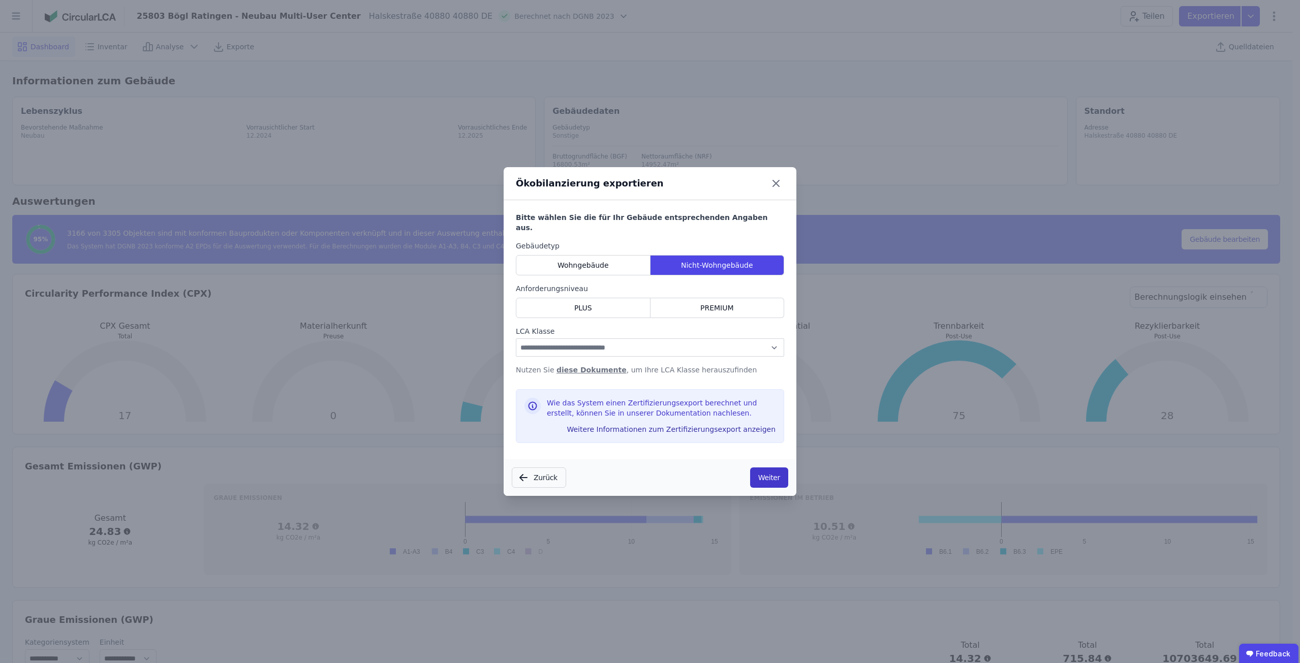
click at [768, 478] on button "Weiter" at bounding box center [769, 477] width 38 height 20
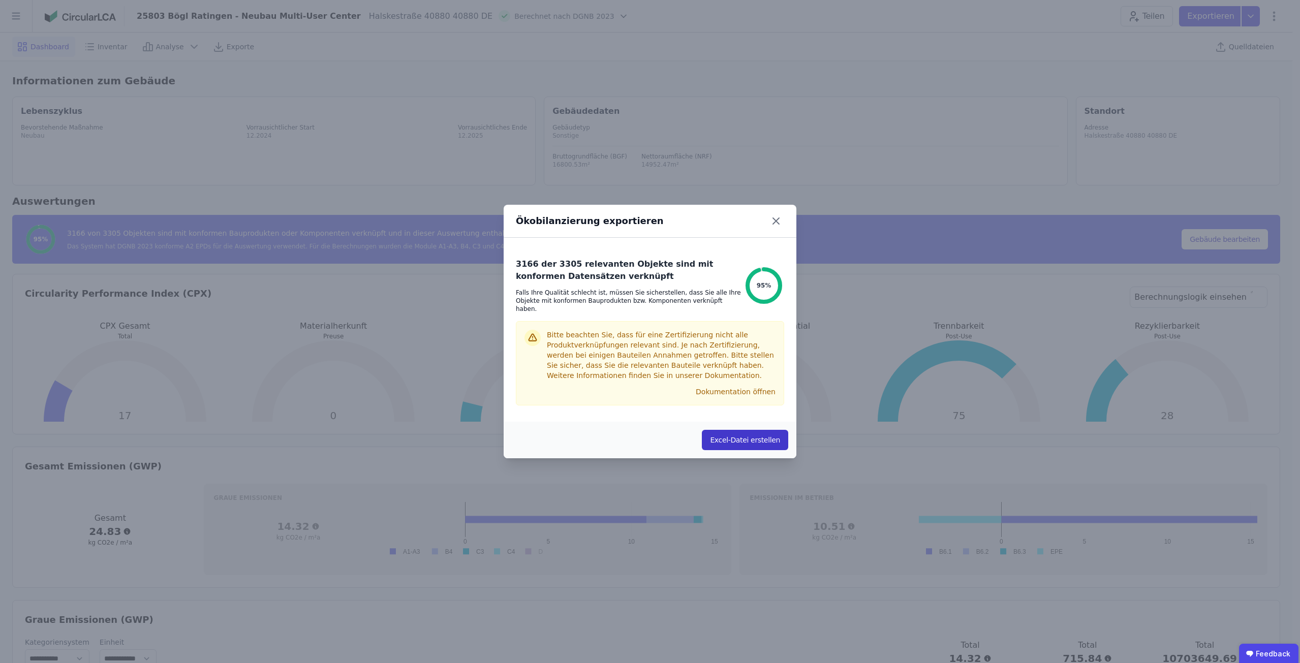
click at [759, 442] on button "Excel-Datei erstellen" at bounding box center [745, 440] width 86 height 20
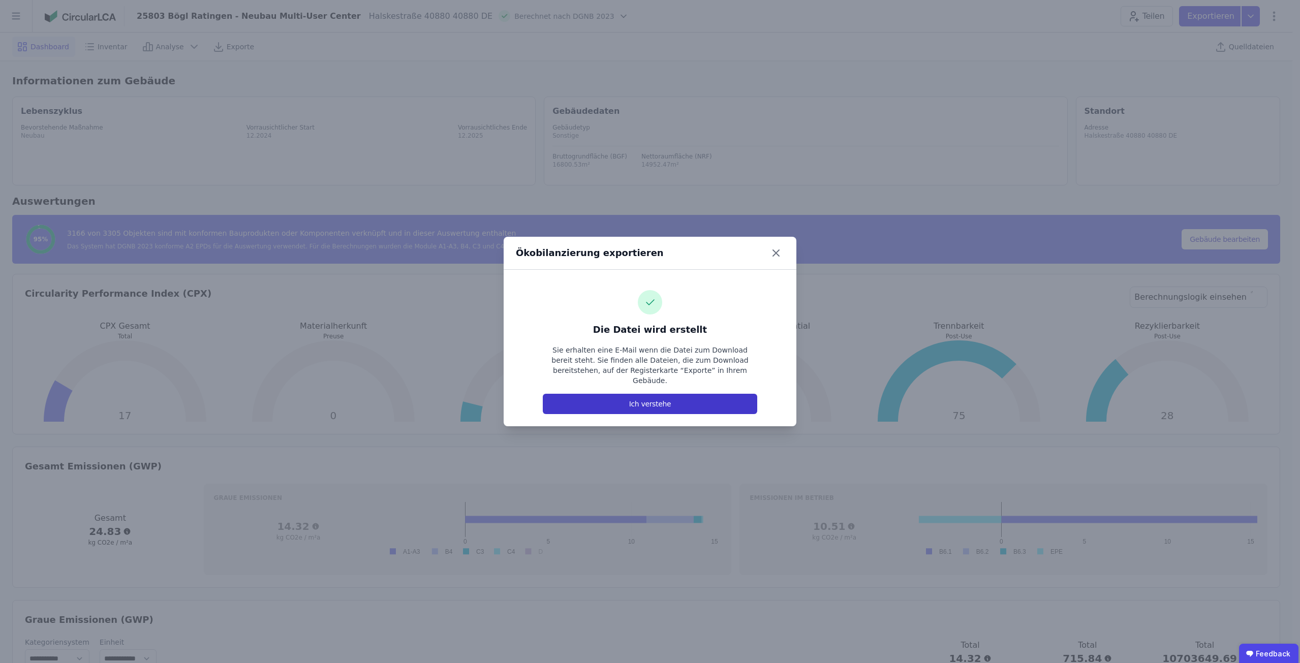
click at [725, 394] on button "Ich verstehe" at bounding box center [650, 404] width 214 height 20
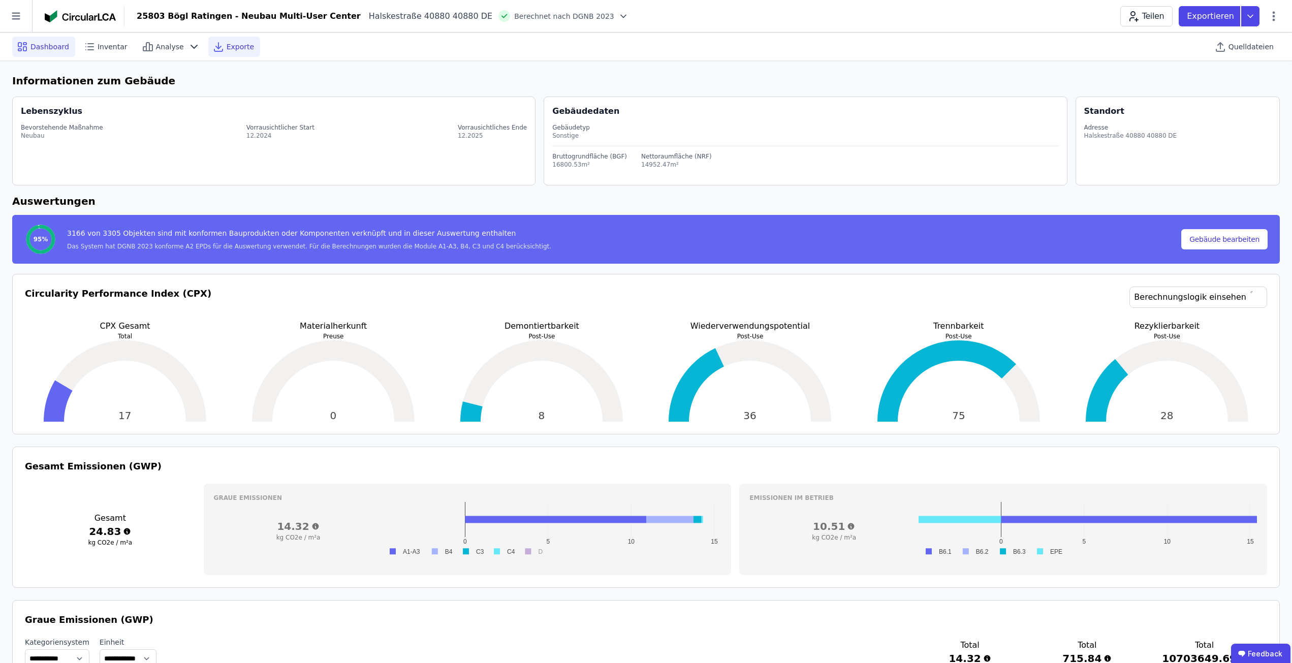
click at [232, 42] on span "Exporte" at bounding box center [240, 47] width 27 height 10
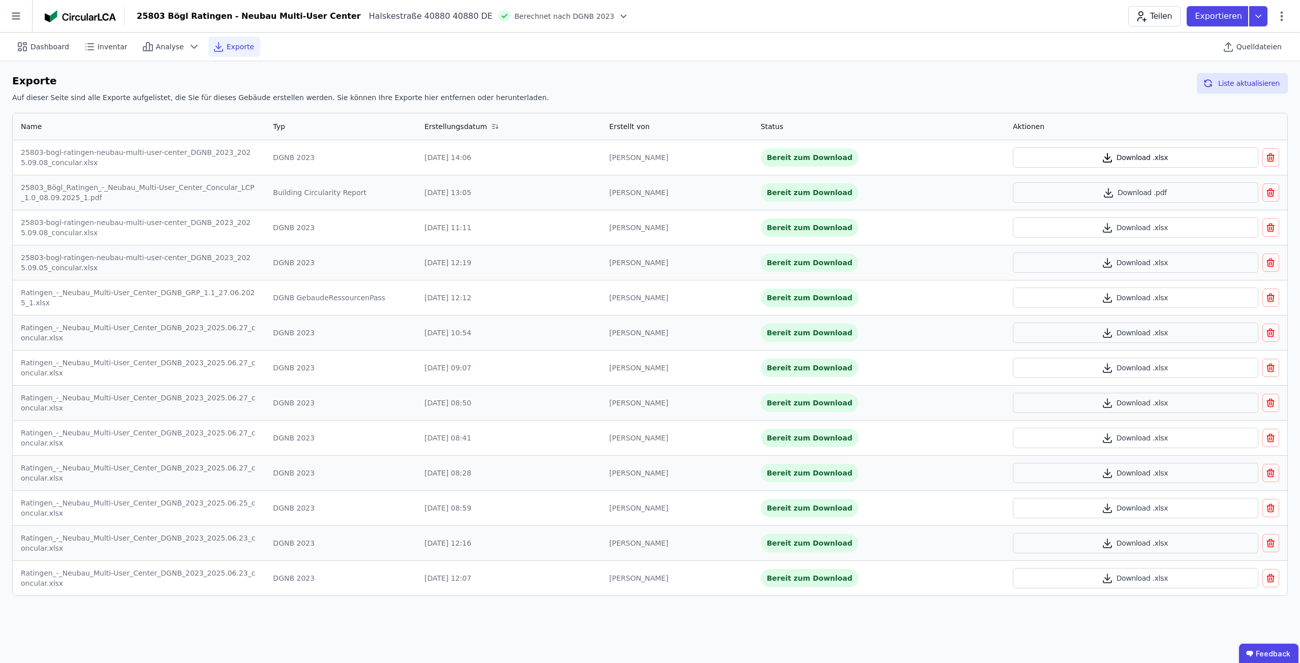
click at [1025, 147] on button "Download .xlsx" at bounding box center [1135, 157] width 245 height 20
click at [1275, 156] on icon "button" at bounding box center [1270, 157] width 10 height 12
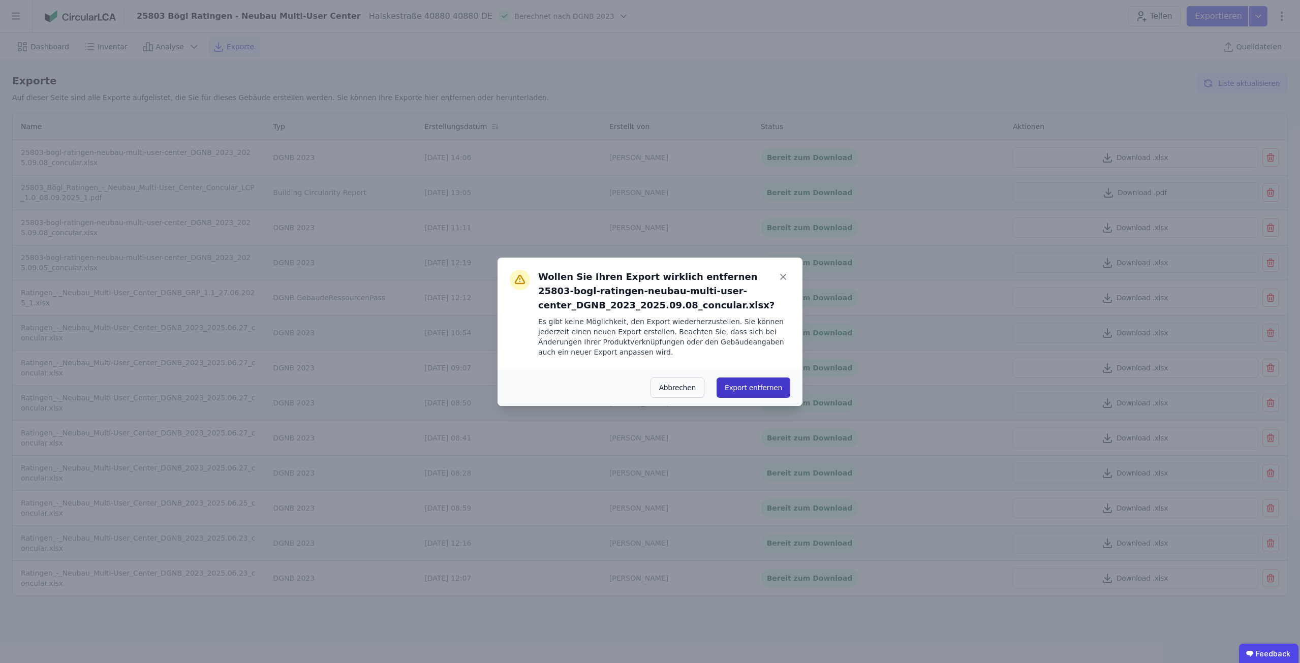
click at [758, 387] on button "Export entfernen" at bounding box center [753, 388] width 74 height 20
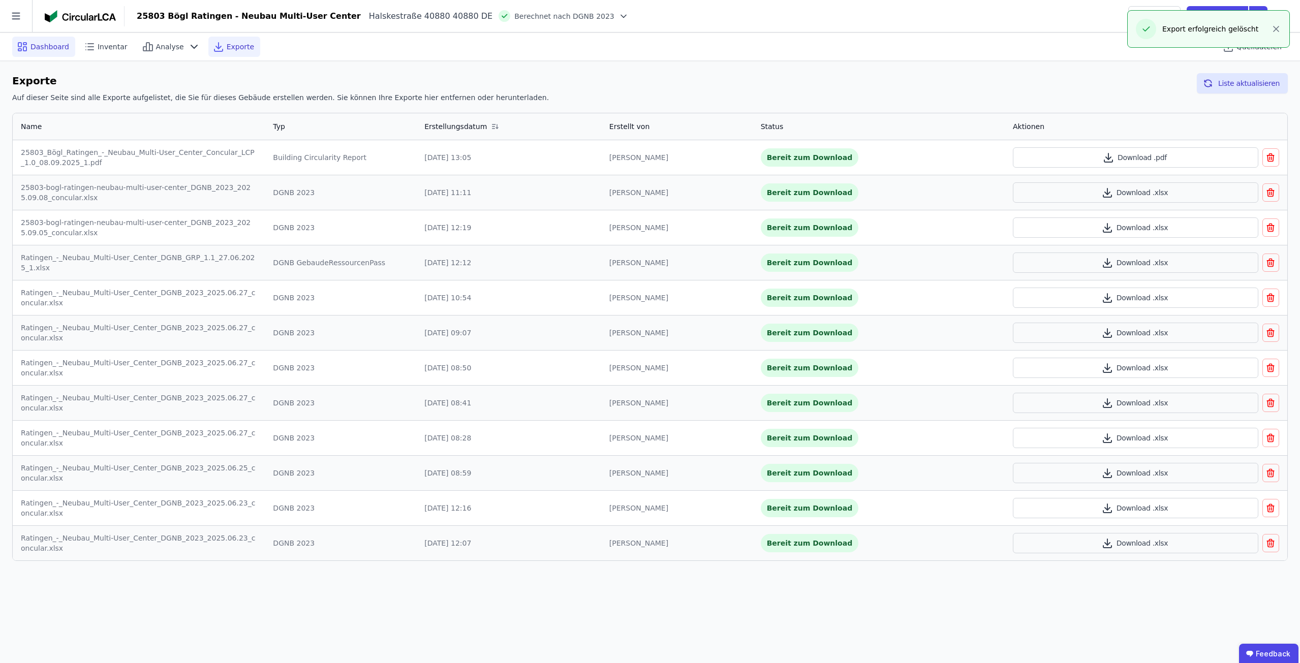
click at [48, 44] on span "Dashboard" at bounding box center [49, 47] width 39 height 10
select select "*"
